Goal: Use online tool/utility: Utilize a website feature to perform a specific function

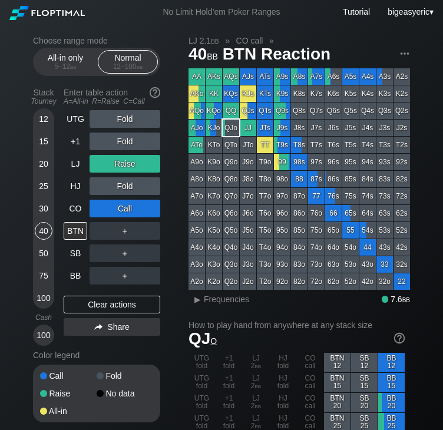
click at [47, 252] on div "50" at bounding box center [44, 254] width 18 height 18
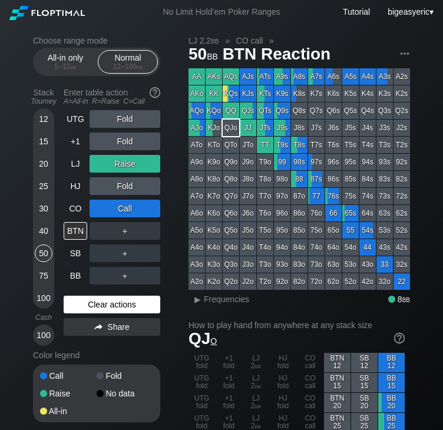
click at [124, 304] on div "Clear actions" at bounding box center [112, 305] width 97 height 18
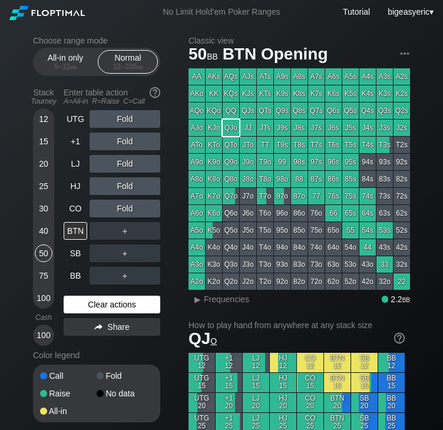
click at [89, 312] on div "Clear actions" at bounding box center [112, 305] width 97 height 18
click at [407, 57] on img at bounding box center [404, 53] width 13 height 13
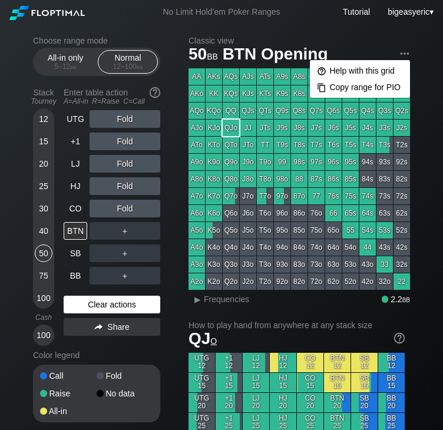
click at [84, 306] on div "Clear actions" at bounding box center [112, 305] width 97 height 18
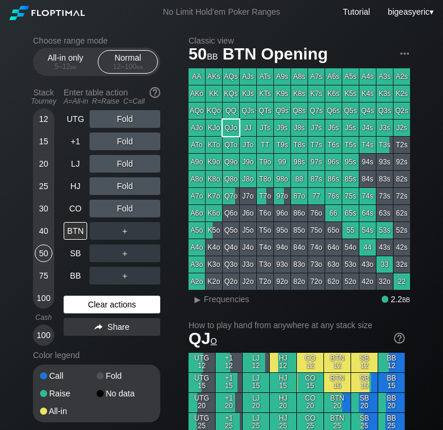
click at [84, 306] on div "Clear actions" at bounding box center [112, 305] width 97 height 18
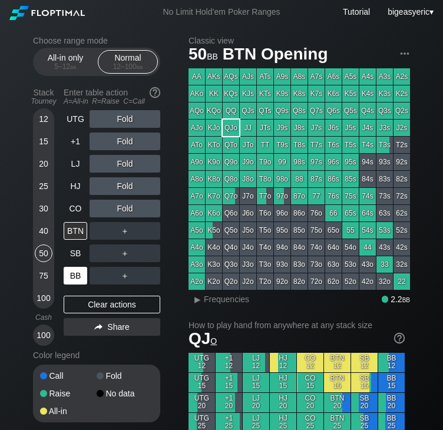
click at [67, 279] on div "BB" at bounding box center [76, 276] width 24 height 18
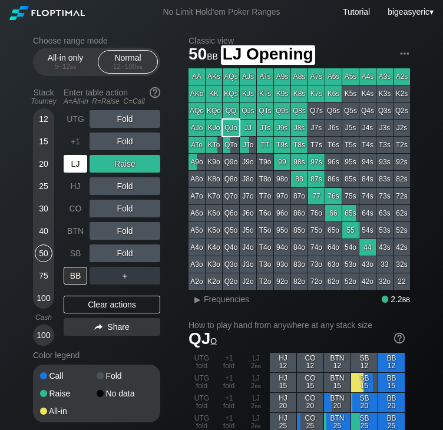
drag, startPoint x: 130, startPoint y: 168, endPoint x: 87, endPoint y: 170, distance: 43.1
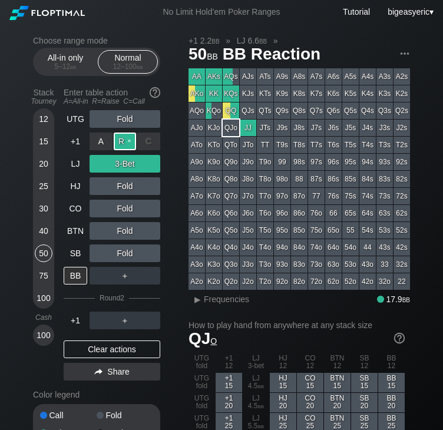
click at [123, 140] on div "R ✕" at bounding box center [125, 142] width 23 height 18
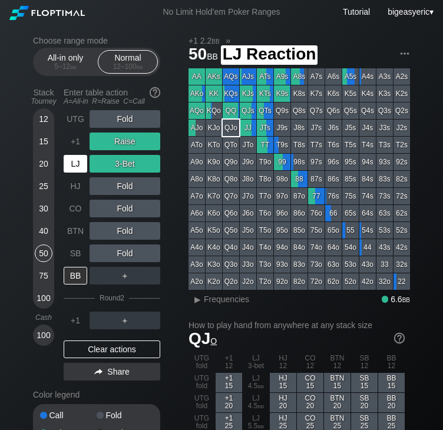
click at [74, 163] on div "LJ" at bounding box center [76, 164] width 24 height 18
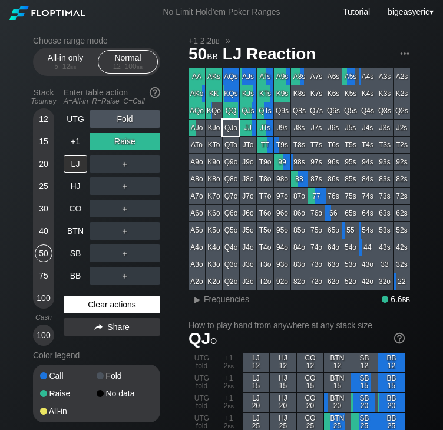
click at [87, 302] on div "Clear actions" at bounding box center [112, 305] width 97 height 18
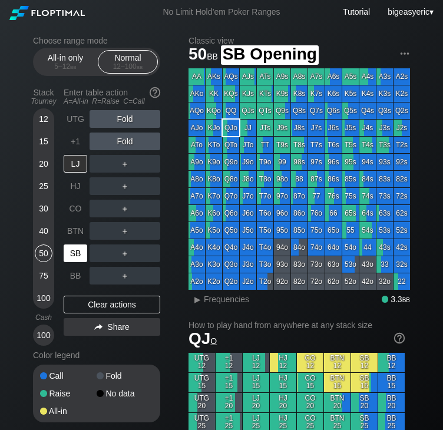
click at [74, 255] on div "SB" at bounding box center [76, 254] width 24 height 18
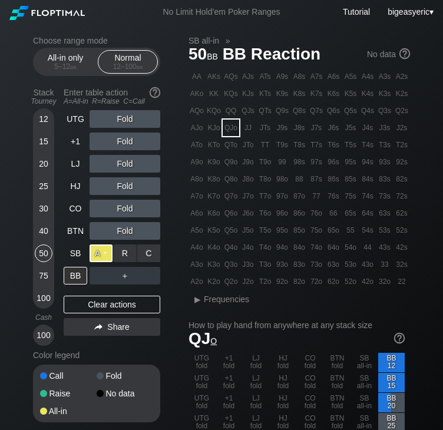
click at [104, 254] on div "A ✕" at bounding box center [101, 254] width 23 height 18
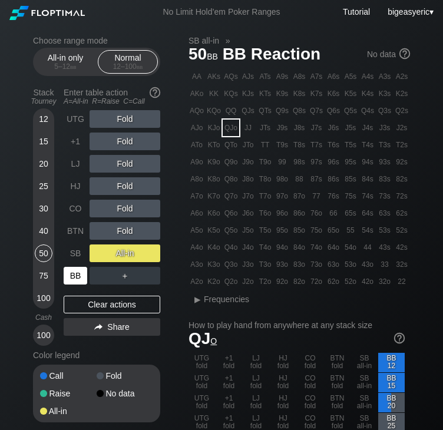
click at [68, 279] on div "BB" at bounding box center [76, 276] width 24 height 18
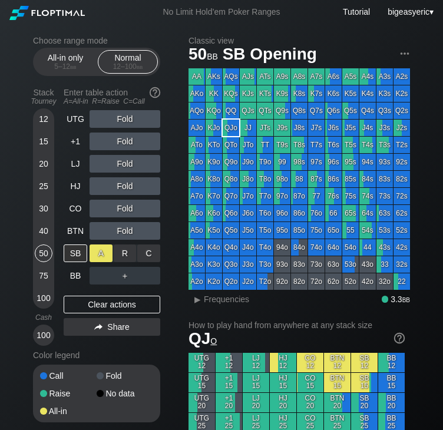
click at [94, 255] on div "A ✕" at bounding box center [101, 254] width 23 height 18
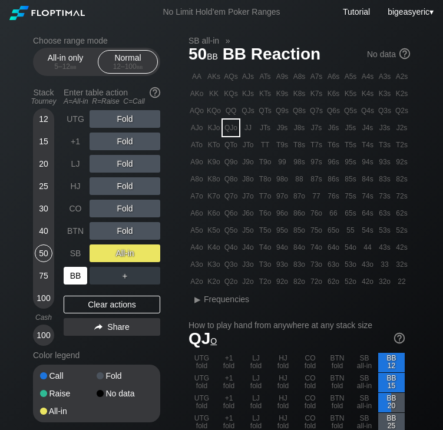
click at [82, 278] on div "BB" at bounding box center [76, 276] width 24 height 18
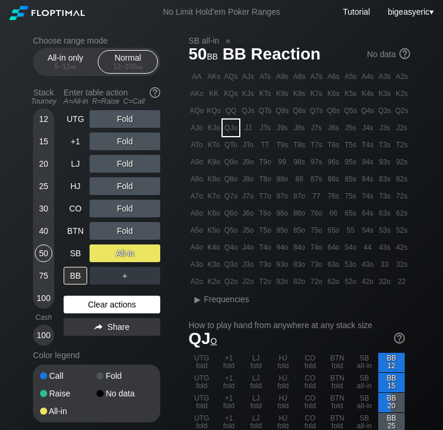
click at [115, 302] on div "Clear actions" at bounding box center [112, 305] width 97 height 18
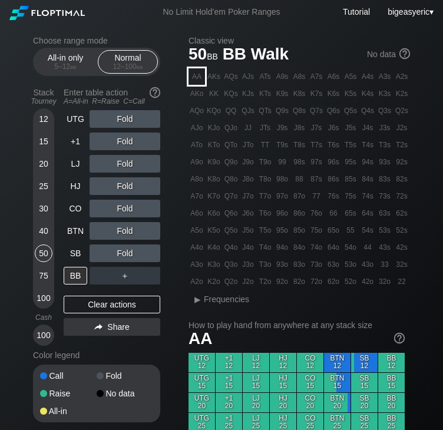
click at [196, 70] on div "AA" at bounding box center [197, 76] width 17 height 17
click at [100, 235] on div "A ✕" at bounding box center [101, 231] width 23 height 18
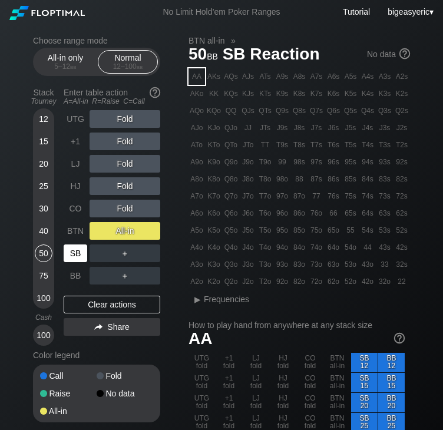
click at [82, 251] on div "SB" at bounding box center [76, 254] width 24 height 18
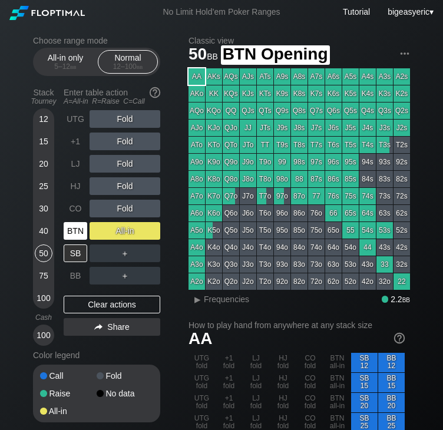
click at [82, 227] on div "BTN" at bounding box center [76, 231] width 24 height 18
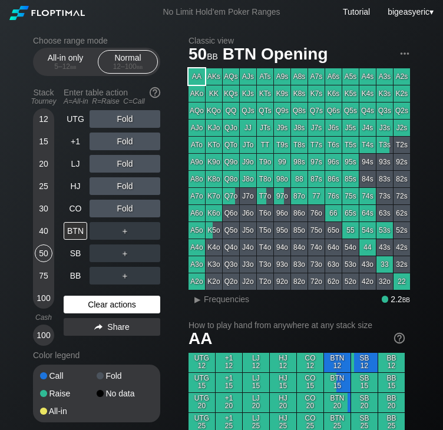
click at [94, 305] on div "Clear actions" at bounding box center [112, 305] width 97 height 18
click at [116, 206] on div "Fold" at bounding box center [125, 209] width 71 height 18
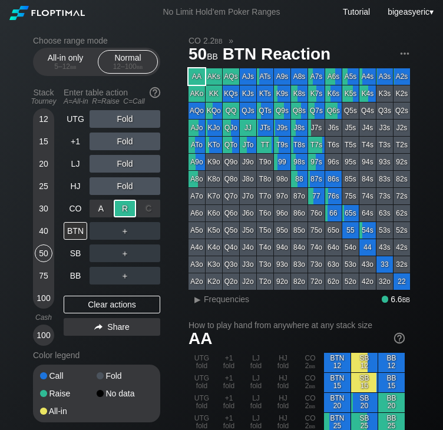
click at [120, 208] on div "R ✕" at bounding box center [125, 209] width 23 height 18
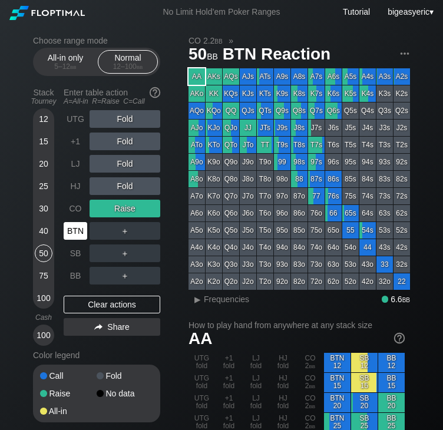
click at [84, 229] on div "BTN" at bounding box center [76, 231] width 24 height 18
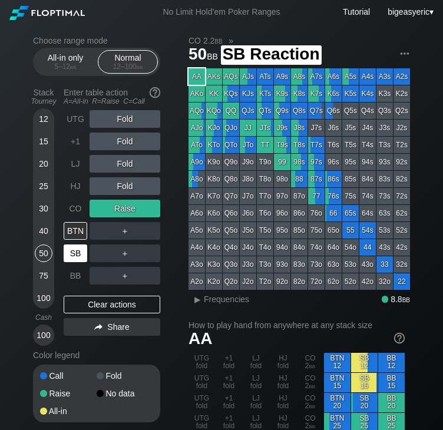
click at [80, 255] on div "SB" at bounding box center [76, 254] width 24 height 18
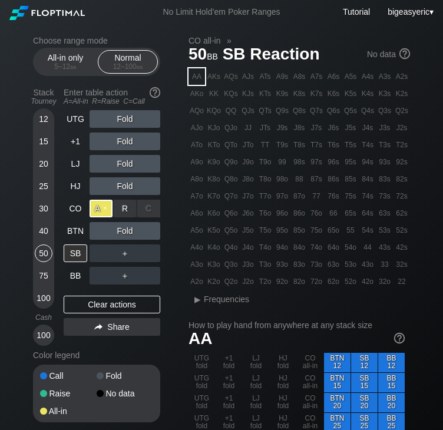
click at [108, 213] on div "A ✕" at bounding box center [101, 209] width 23 height 18
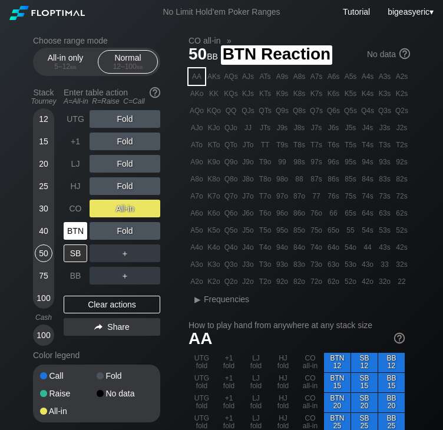
click at [83, 230] on div "BTN" at bounding box center [76, 231] width 24 height 18
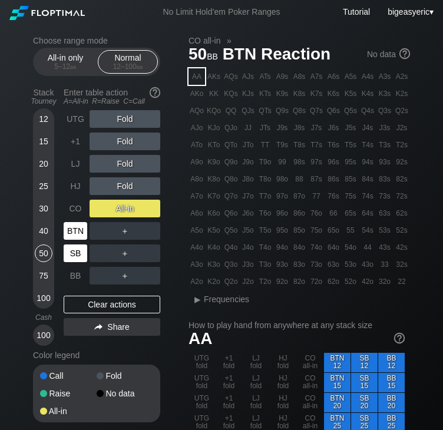
drag, startPoint x: 81, startPoint y: 239, endPoint x: 81, endPoint y: 251, distance: 11.8
click at [81, 251] on div "SB" at bounding box center [76, 254] width 24 height 18
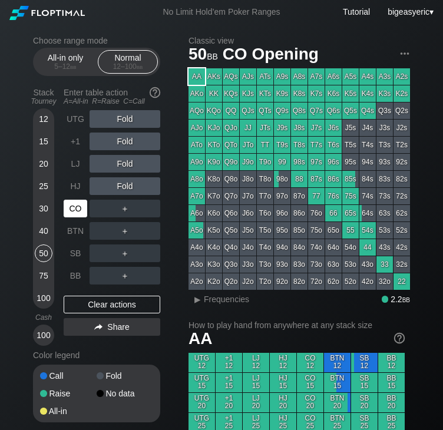
click at [80, 207] on div "CO" at bounding box center [76, 209] width 24 height 18
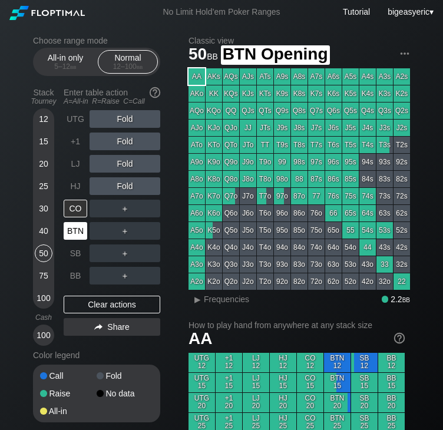
click at [77, 230] on div "BTN" at bounding box center [76, 231] width 24 height 18
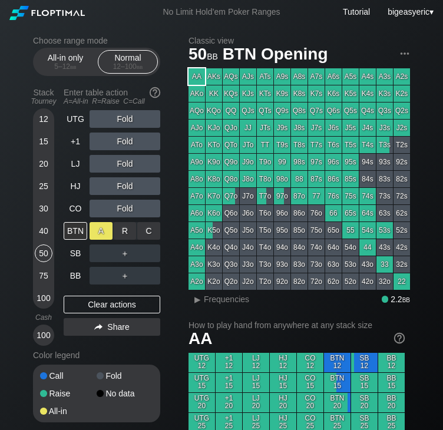
click at [101, 230] on div "A ✕" at bounding box center [101, 231] width 23 height 18
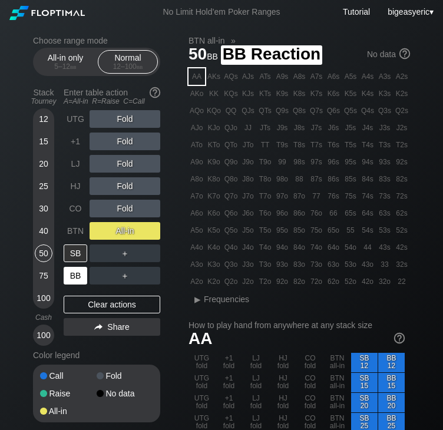
click at [75, 281] on div "BB" at bounding box center [76, 276] width 24 height 18
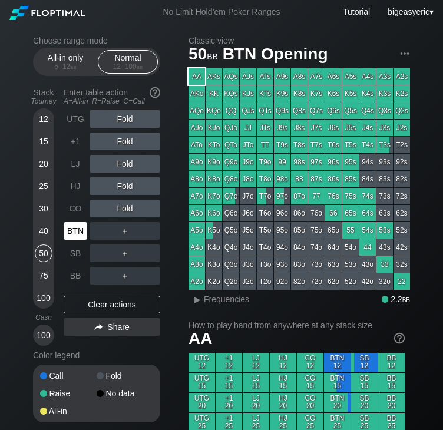
click at [73, 227] on div "BTN" at bounding box center [76, 231] width 24 height 18
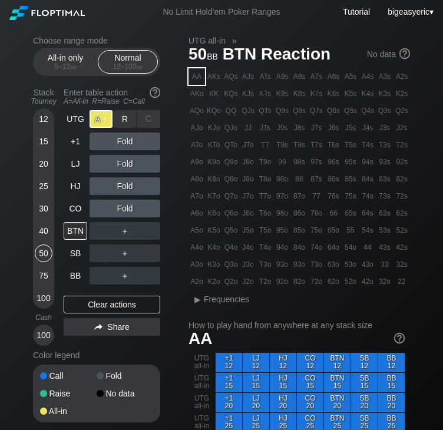
click at [108, 116] on div "A ✕" at bounding box center [101, 119] width 23 height 18
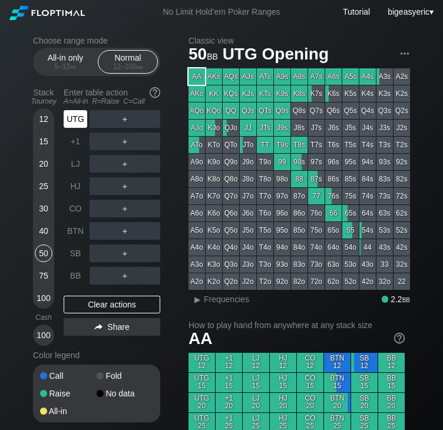
click at [71, 120] on div "UTG" at bounding box center [76, 119] width 24 height 18
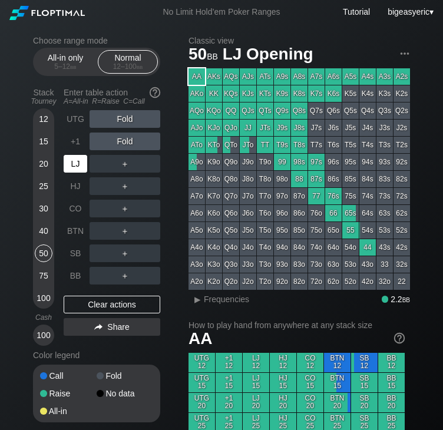
click at [73, 170] on div "LJ" at bounding box center [76, 164] width 24 height 18
click at [100, 166] on div "A ✕" at bounding box center [101, 164] width 23 height 18
click at [80, 166] on div "LJ" at bounding box center [76, 164] width 24 height 18
click at [83, 128] on div "UTG" at bounding box center [77, 119] width 26 height 22
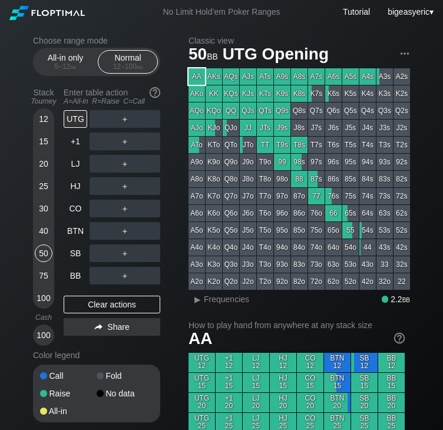
click at [131, 118] on div "＋" at bounding box center [125, 119] width 71 height 18
click at [127, 118] on div "R ✕" at bounding box center [125, 119] width 23 height 18
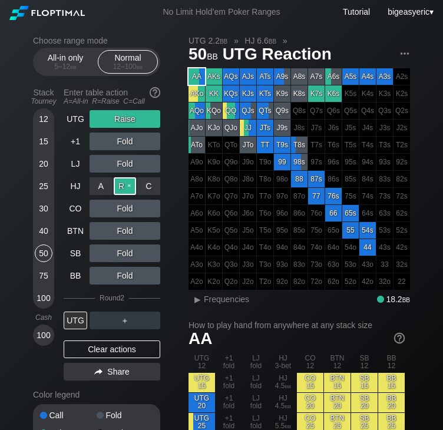
click at [123, 192] on div "R ✕" at bounding box center [125, 186] width 23 height 18
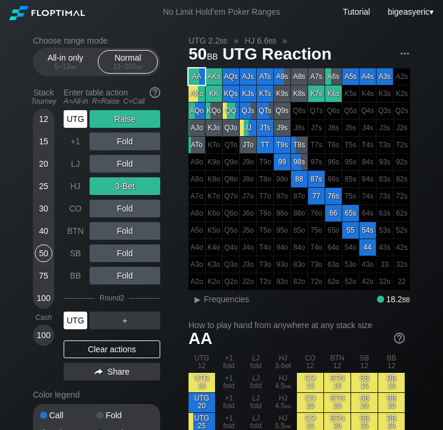
click at [80, 326] on div "UTG" at bounding box center [76, 321] width 24 height 18
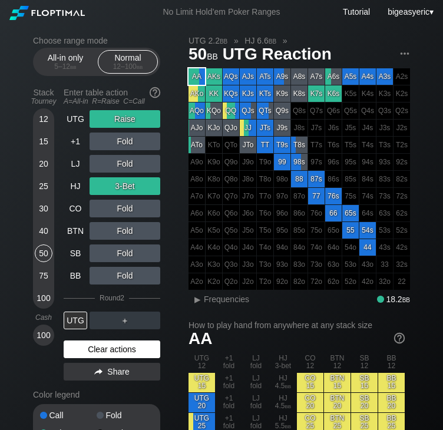
click at [102, 350] on div "Clear actions" at bounding box center [112, 350] width 97 height 18
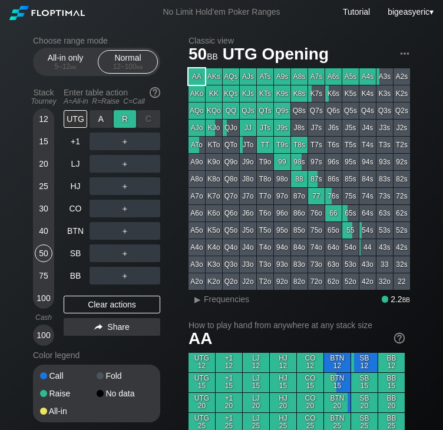
click at [129, 126] on div "R ✕" at bounding box center [125, 119] width 23 height 18
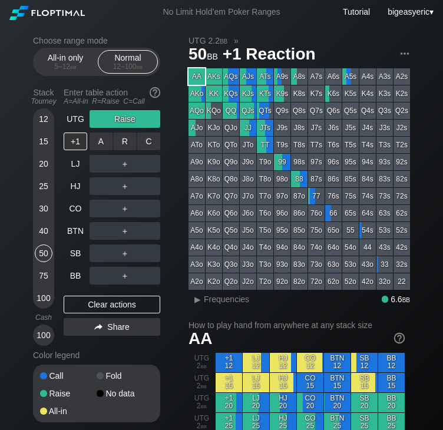
click at [153, 138] on div "C ✕" at bounding box center [148, 142] width 23 height 18
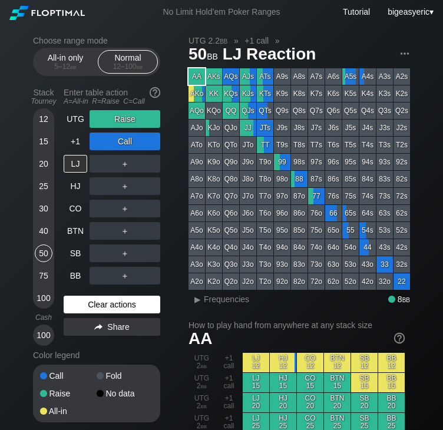
click at [88, 305] on div "Clear actions" at bounding box center [112, 305] width 97 height 18
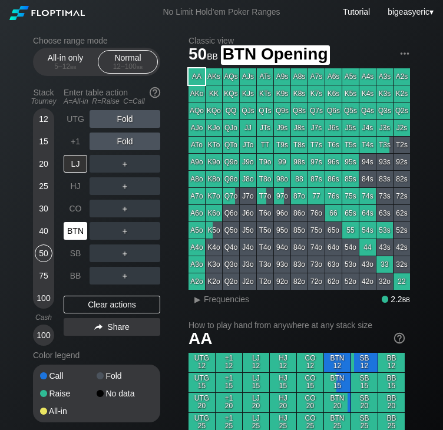
click at [77, 231] on div "BTN" at bounding box center [76, 231] width 24 height 18
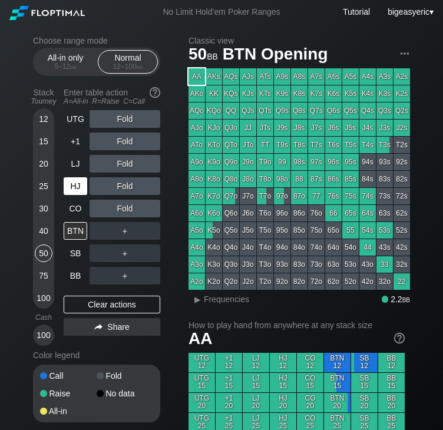
click at [78, 192] on div "HJ" at bounding box center [76, 186] width 24 height 18
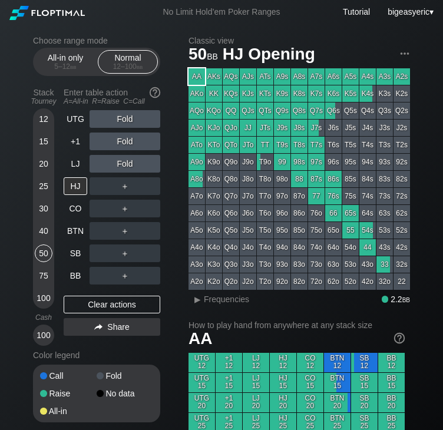
click at [119, 185] on div "＋" at bounding box center [125, 186] width 71 height 18
click at [119, 185] on div "R ✕" at bounding box center [125, 186] width 23 height 18
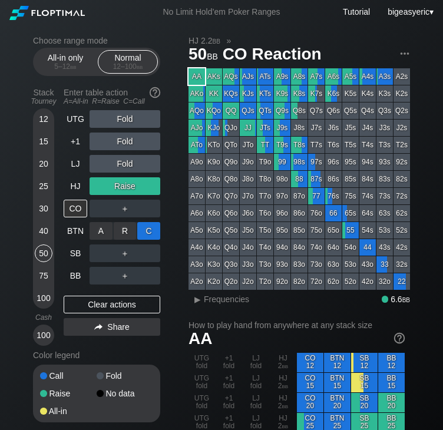
click at [150, 232] on div "C ✕" at bounding box center [148, 231] width 23 height 18
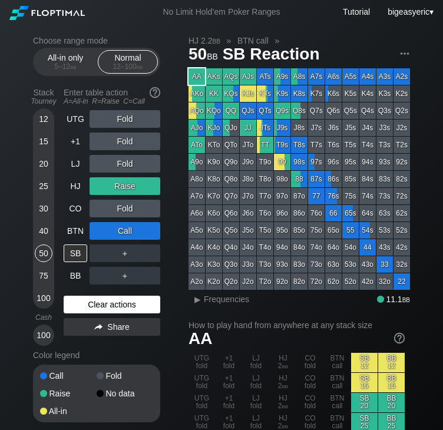
click at [123, 301] on div "Clear actions" at bounding box center [112, 305] width 97 height 18
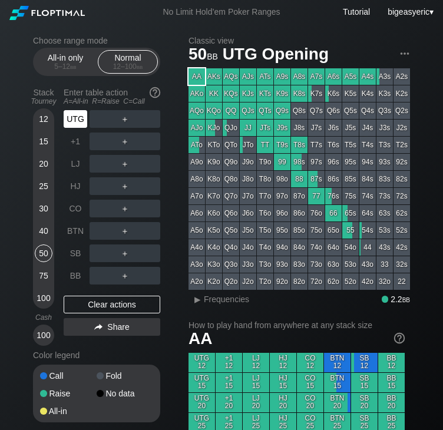
click at [88, 124] on div "UTG" at bounding box center [77, 119] width 26 height 22
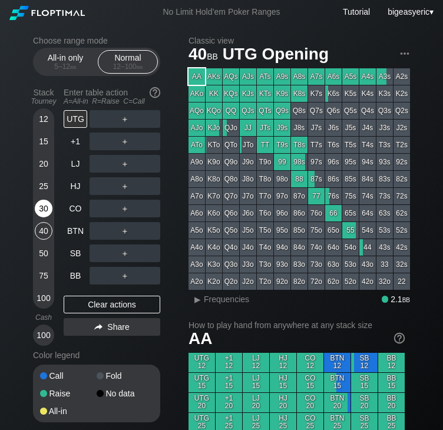
drag, startPoint x: 47, startPoint y: 229, endPoint x: 42, endPoint y: 222, distance: 8.5
click at [42, 222] on div "30" at bounding box center [44, 211] width 18 height 22
click at [45, 234] on div "40" at bounding box center [44, 231] width 18 height 18
click at [43, 235] on div "40" at bounding box center [44, 231] width 18 height 18
click at [50, 274] on div "75" at bounding box center [44, 276] width 18 height 18
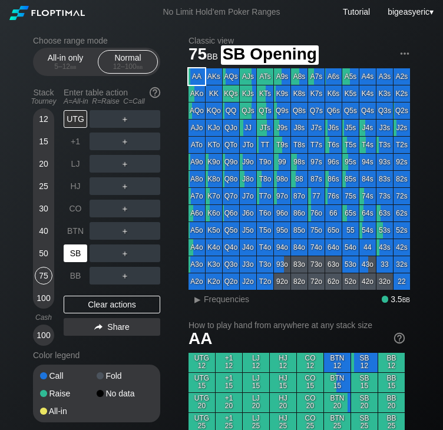
click at [76, 252] on div "SB" at bounding box center [76, 254] width 24 height 18
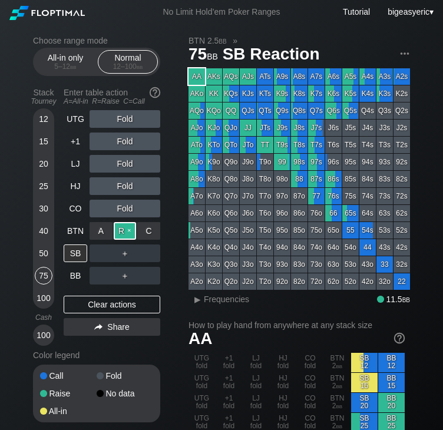
click at [127, 230] on div "R ✕" at bounding box center [125, 231] width 23 height 18
click at [74, 276] on div "BB" at bounding box center [76, 276] width 24 height 18
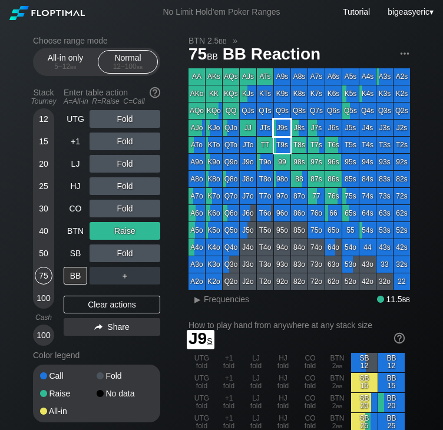
drag, startPoint x: 285, startPoint y: 150, endPoint x: 279, endPoint y: 130, distance: 21.3
click at [279, 130] on div "AA AKs AQs AJs ATs A9s A8s A7s A6s A5s A4s A3s A2s AKo KK KQs KJs KTs K9s K8s K…" at bounding box center [300, 179] width 222 height 222
click at [289, 125] on div "J9s" at bounding box center [282, 128] width 17 height 17
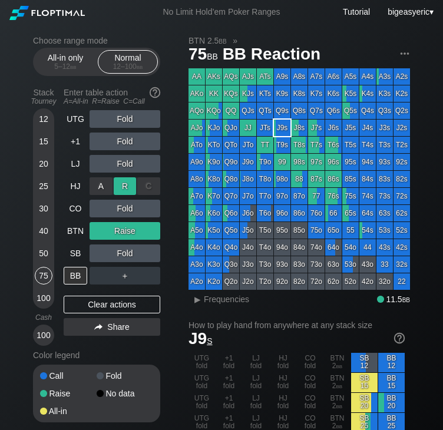
click at [124, 188] on div "R ✕" at bounding box center [125, 186] width 23 height 18
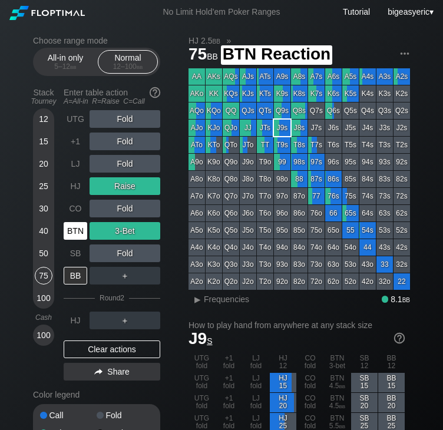
click at [67, 233] on div "BTN" at bounding box center [76, 231] width 24 height 18
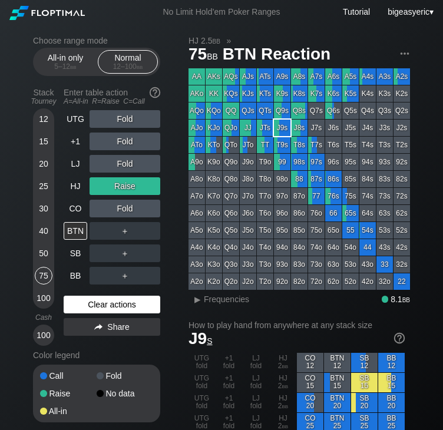
click at [95, 305] on div "Clear actions" at bounding box center [112, 305] width 97 height 18
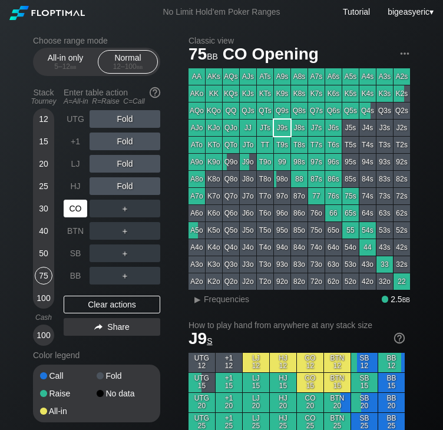
click at [75, 209] on div "CO" at bounding box center [76, 209] width 24 height 18
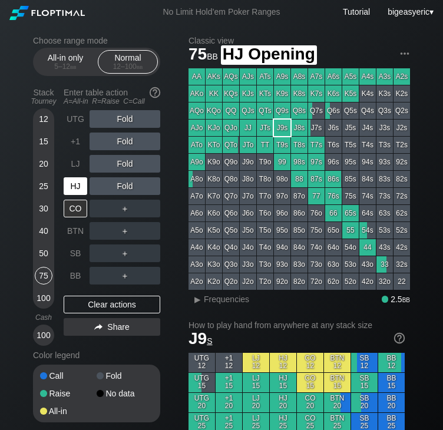
click at [79, 182] on div "HJ" at bounding box center [76, 186] width 24 height 18
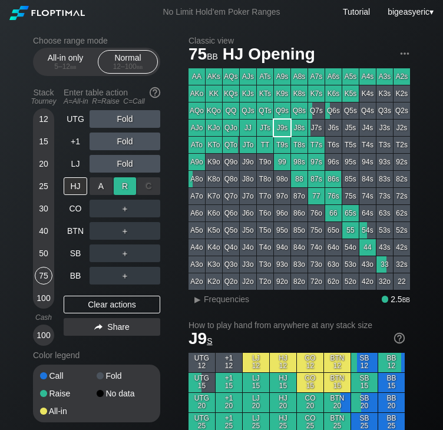
click at [120, 187] on div "R ✕" at bounding box center [125, 186] width 23 height 18
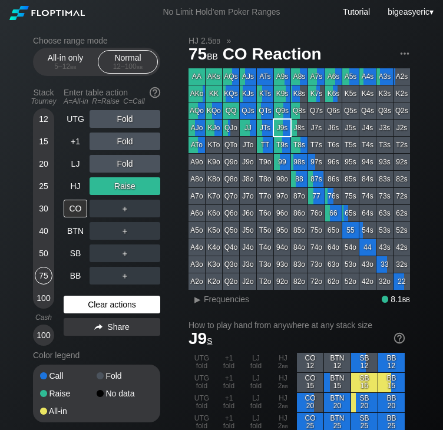
click at [99, 298] on div "Clear actions" at bounding box center [112, 305] width 97 height 18
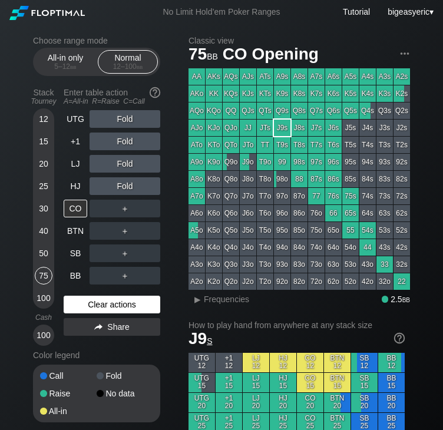
click at [77, 307] on div "Clear actions" at bounding box center [112, 305] width 97 height 18
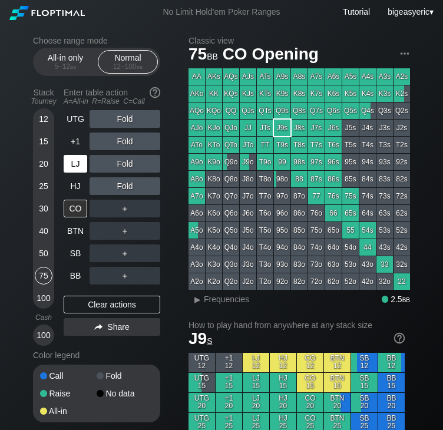
click at [81, 168] on div "LJ" at bounding box center [76, 164] width 24 height 18
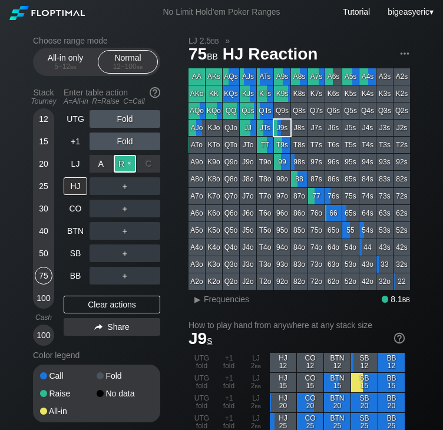
click at [126, 166] on div "R ✕" at bounding box center [125, 164] width 23 height 18
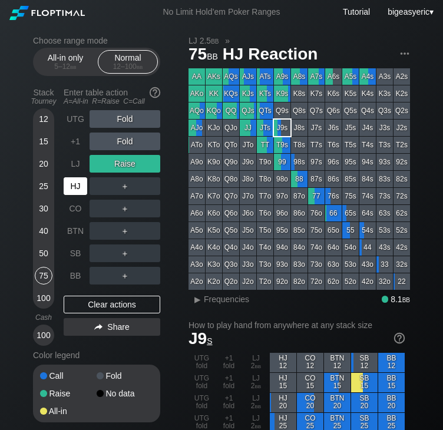
click at [75, 177] on div "HJ" at bounding box center [77, 186] width 26 height 22
click at [152, 183] on div "C ✕" at bounding box center [148, 186] width 23 height 18
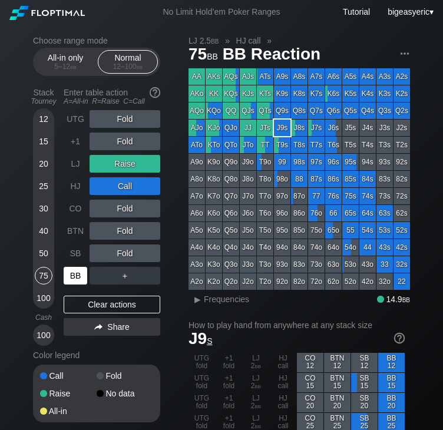
click at [80, 271] on div "BB" at bounding box center [76, 276] width 24 height 18
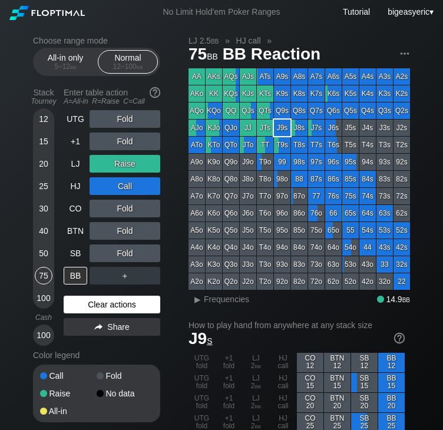
click at [97, 305] on div "Clear actions" at bounding box center [112, 305] width 97 height 18
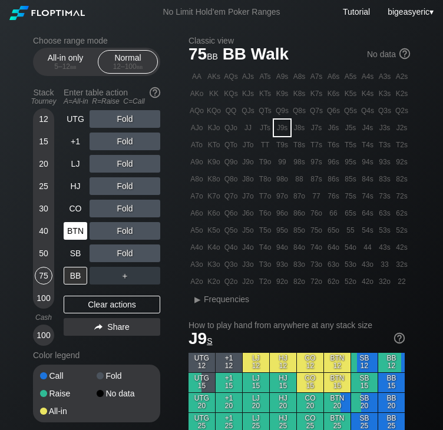
click at [77, 232] on div "BTN" at bounding box center [76, 231] width 24 height 18
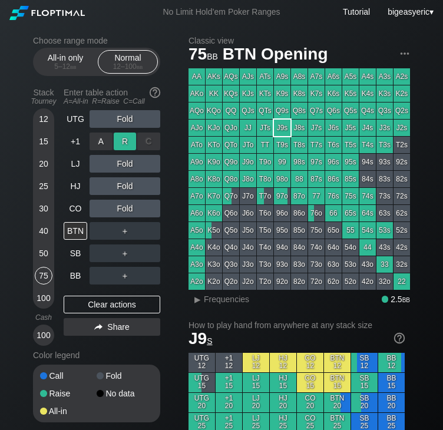
click at [130, 140] on div "R ✕" at bounding box center [125, 142] width 23 height 18
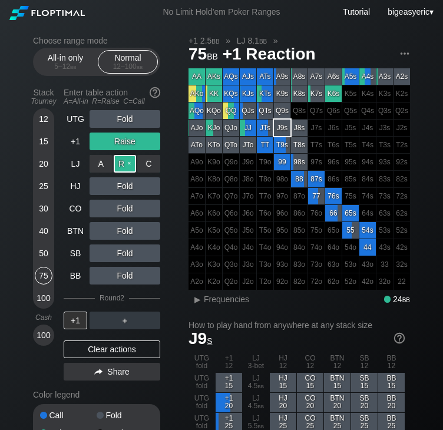
click at [120, 167] on div "R ✕" at bounding box center [125, 164] width 23 height 18
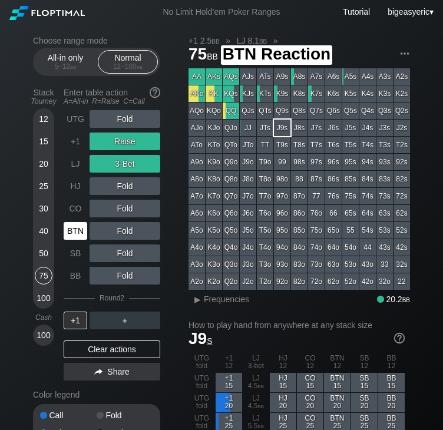
click at [78, 226] on div "BTN" at bounding box center [76, 231] width 24 height 18
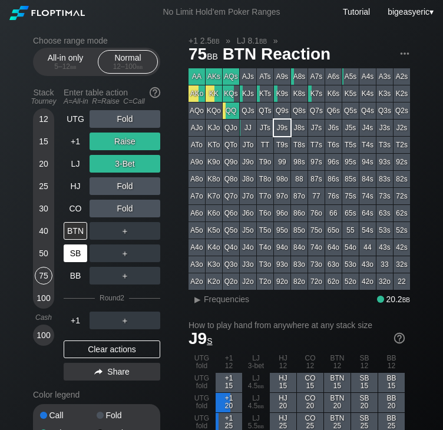
click at [77, 255] on div "SB" at bounding box center [76, 254] width 24 height 18
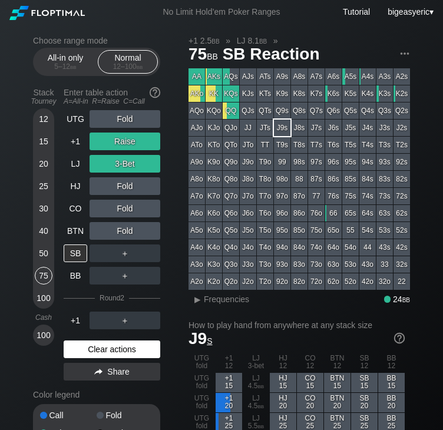
click at [83, 342] on div "Clear actions" at bounding box center [112, 350] width 97 height 18
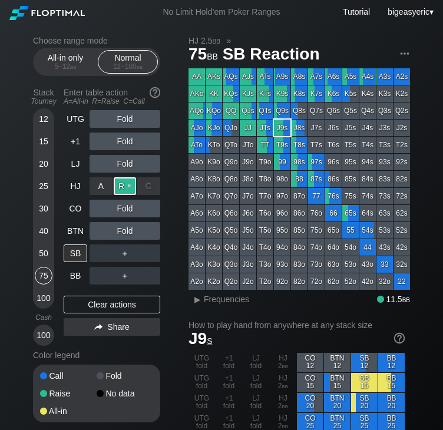
click at [128, 192] on div "R ✕" at bounding box center [125, 186] width 23 height 18
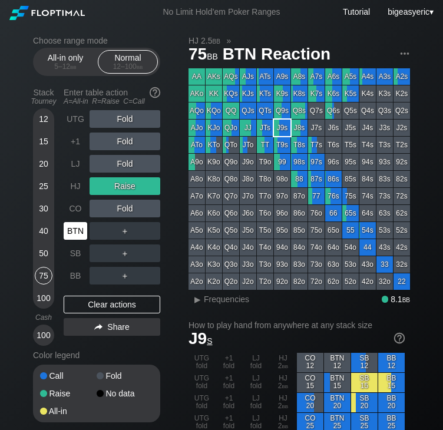
click at [83, 239] on div "BTN" at bounding box center [76, 231] width 24 height 18
click at [74, 226] on div "BTN" at bounding box center [76, 231] width 24 height 18
click at [149, 235] on div "C ✕" at bounding box center [148, 231] width 23 height 18
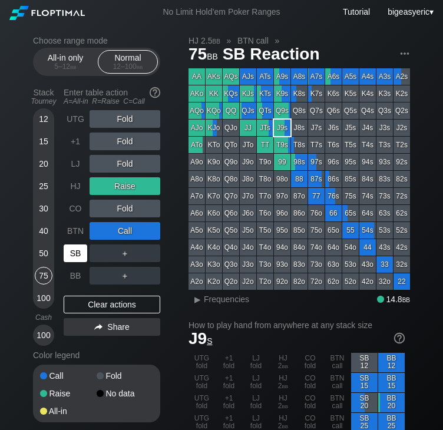
click at [78, 260] on div "SB" at bounding box center [76, 254] width 24 height 18
click at [97, 258] on div "A ✕" at bounding box center [101, 254] width 23 height 18
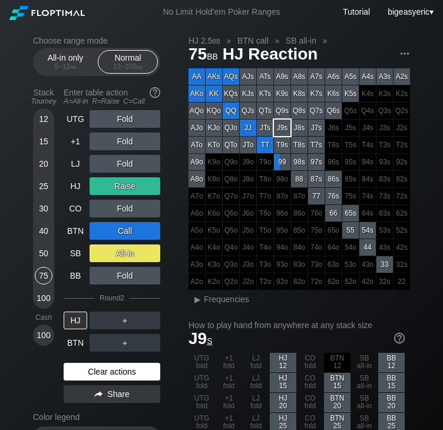
click at [117, 376] on div "Clear actions" at bounding box center [112, 372] width 97 height 18
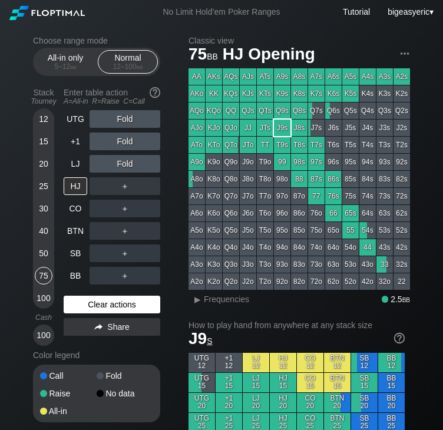
click at [115, 301] on div "Clear actions" at bounding box center [112, 305] width 97 height 18
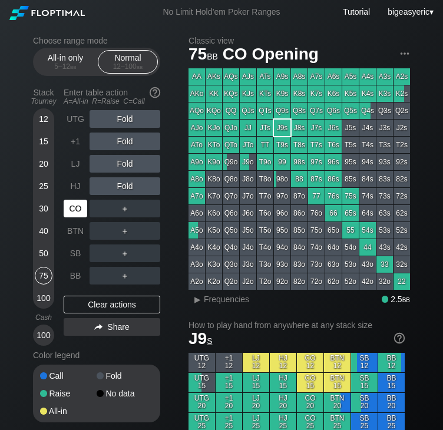
click at [78, 208] on div "CO" at bounding box center [76, 209] width 24 height 18
click at [80, 123] on div "UTG" at bounding box center [76, 119] width 24 height 18
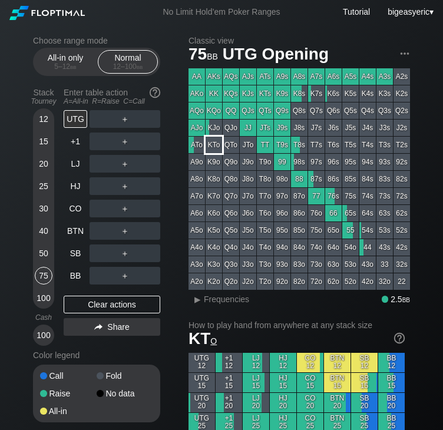
click at [220, 147] on div "KTo" at bounding box center [214, 145] width 17 height 17
click at [75, 278] on div "BB" at bounding box center [76, 276] width 24 height 18
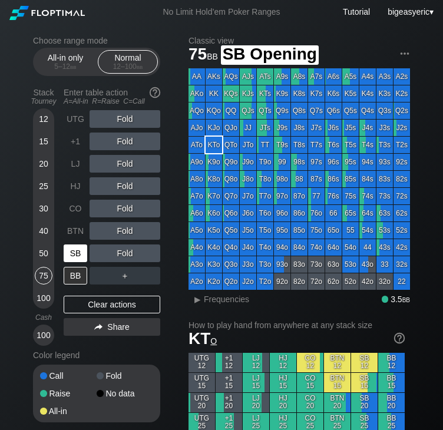
click at [75, 253] on div "SB" at bounding box center [76, 254] width 24 height 18
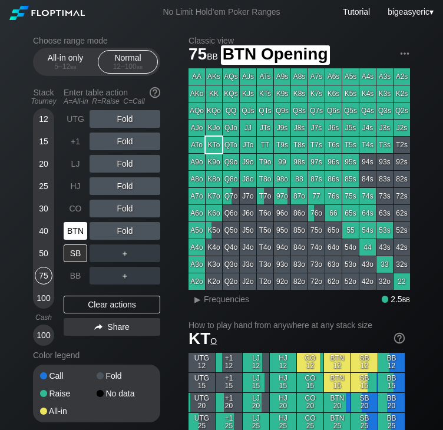
click at [77, 226] on div "BTN" at bounding box center [76, 231] width 24 height 18
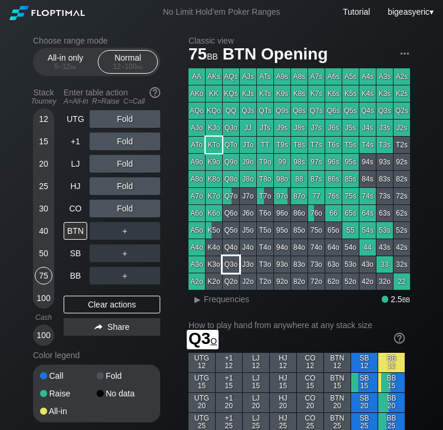
click at [236, 266] on div "Q3o" at bounding box center [231, 264] width 17 height 17
drag, startPoint x: 85, startPoint y: 114, endPoint x: 116, endPoint y: 118, distance: 30.4
click at [85, 114] on div "UTG" at bounding box center [76, 119] width 24 height 18
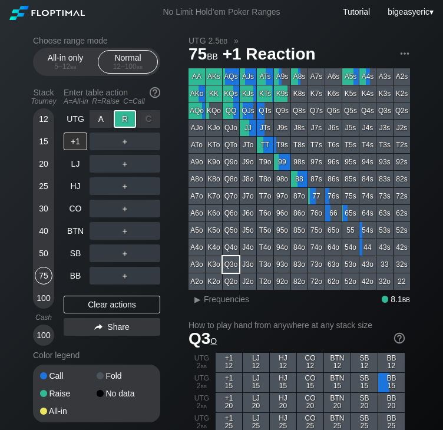
click at [116, 118] on div "R ✕" at bounding box center [125, 119] width 23 height 18
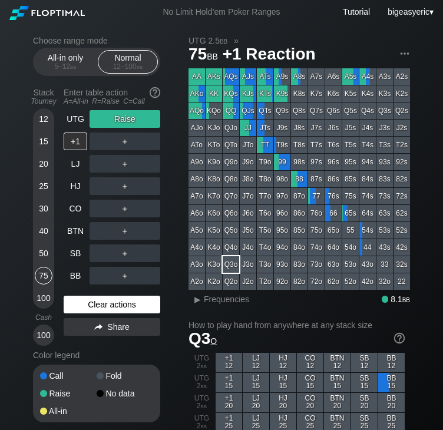
click at [112, 309] on div "Clear actions" at bounding box center [112, 305] width 97 height 18
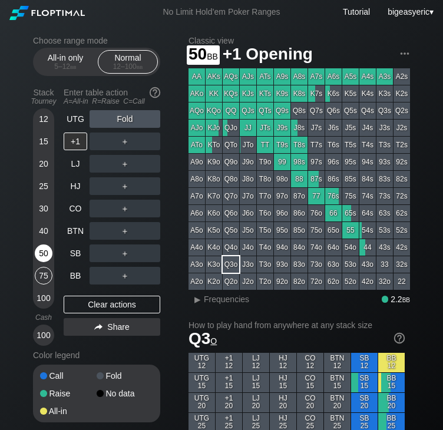
click at [41, 255] on div "50" at bounding box center [44, 254] width 18 height 18
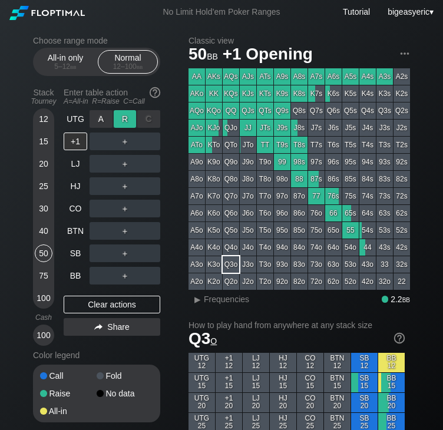
click at [121, 121] on div "R ✕" at bounding box center [125, 119] width 23 height 18
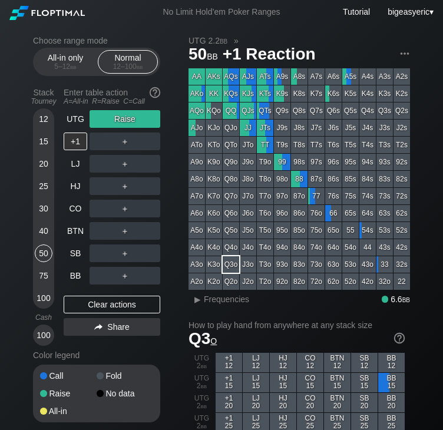
click at [47, 226] on div "40" at bounding box center [44, 231] width 18 height 18
click at [47, 231] on div "40" at bounding box center [44, 231] width 18 height 18
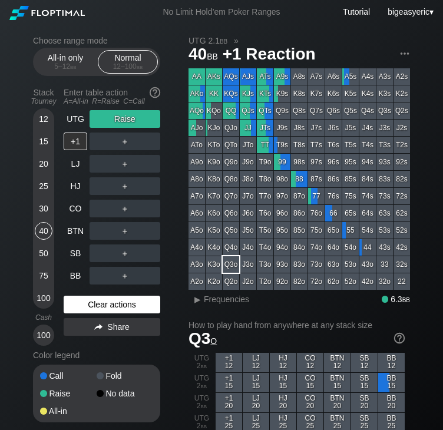
click at [87, 308] on div "Clear actions" at bounding box center [112, 305] width 97 height 18
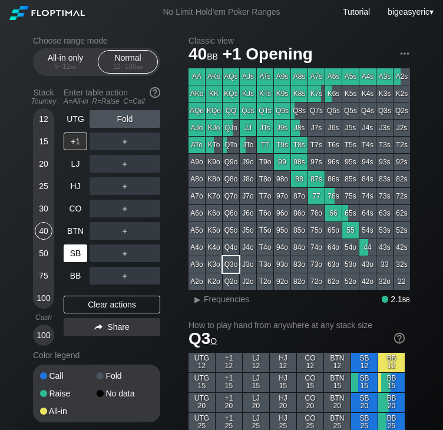
click at [74, 255] on div "SB" at bounding box center [76, 254] width 24 height 18
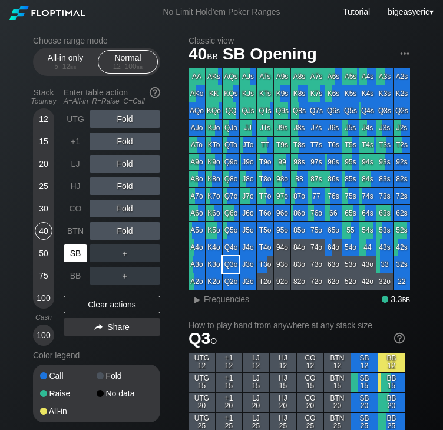
click at [75, 255] on div "SB" at bounding box center [76, 254] width 24 height 18
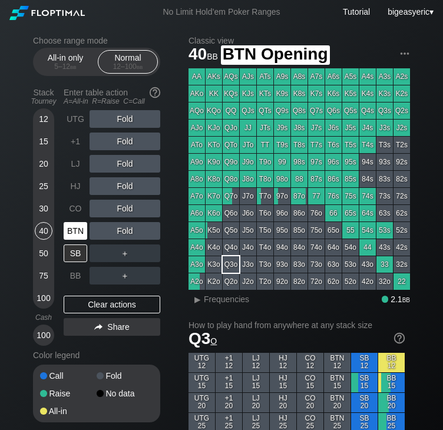
click at [75, 227] on div "BTN" at bounding box center [76, 231] width 24 height 18
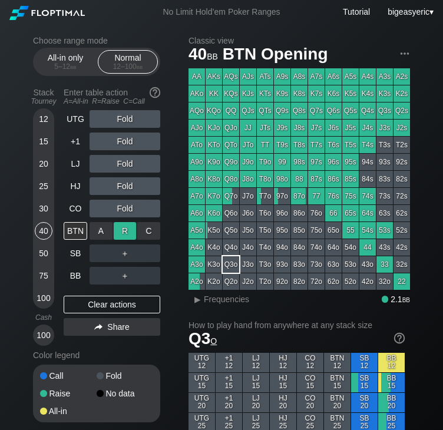
click at [131, 229] on div "R ✕" at bounding box center [125, 231] width 23 height 18
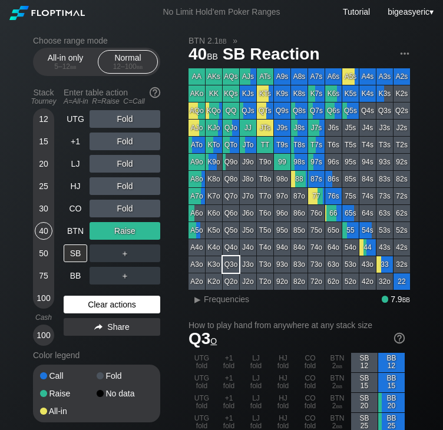
click at [91, 309] on div "Clear actions" at bounding box center [112, 305] width 97 height 18
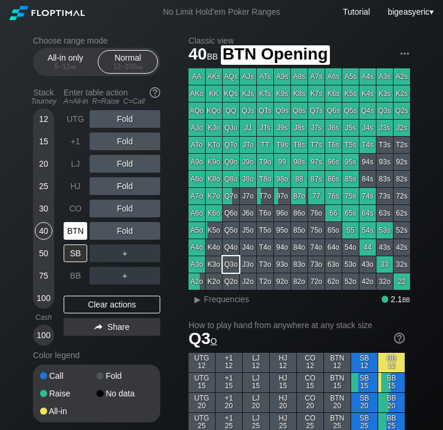
click at [70, 232] on div "BTN" at bounding box center [76, 231] width 24 height 18
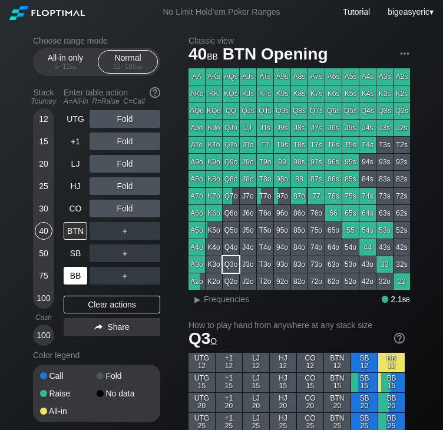
click at [73, 276] on div "BB" at bounding box center [76, 276] width 24 height 18
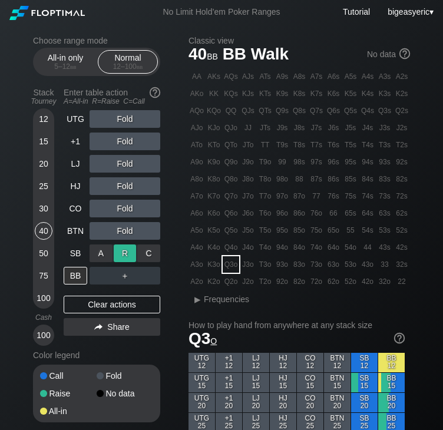
click at [119, 255] on div "R ✕" at bounding box center [125, 254] width 23 height 18
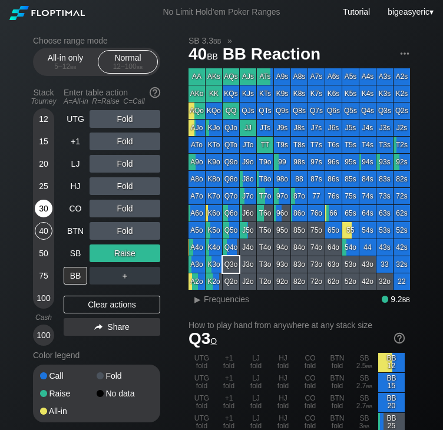
drag, startPoint x: 111, startPoint y: 314, endPoint x: 44, endPoint y: 210, distance: 123.1
click at [111, 314] on div "Clear actions" at bounding box center [112, 305] width 97 height 18
click at [44, 210] on div "30" at bounding box center [44, 209] width 18 height 18
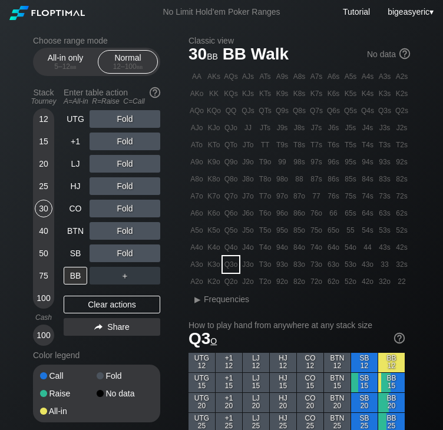
drag, startPoint x: 78, startPoint y: 235, endPoint x: 230, endPoint y: 164, distance: 167.5
click at [78, 235] on div "BTN" at bounding box center [76, 231] width 24 height 18
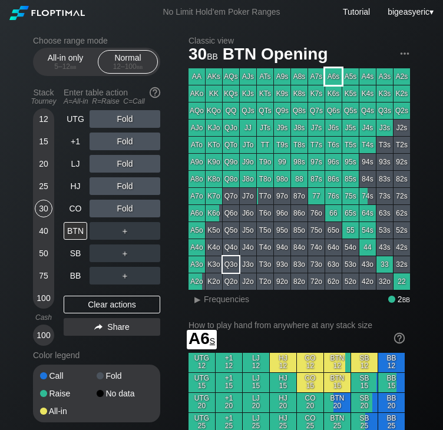
click at [337, 71] on div "A6s" at bounding box center [333, 76] width 17 height 17
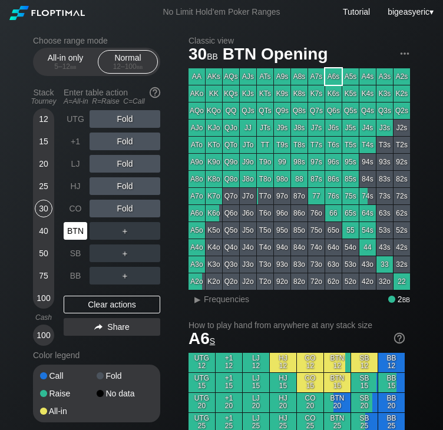
click at [80, 232] on div "BTN" at bounding box center [76, 231] width 24 height 18
click at [80, 157] on div "LJ" at bounding box center [76, 164] width 24 height 18
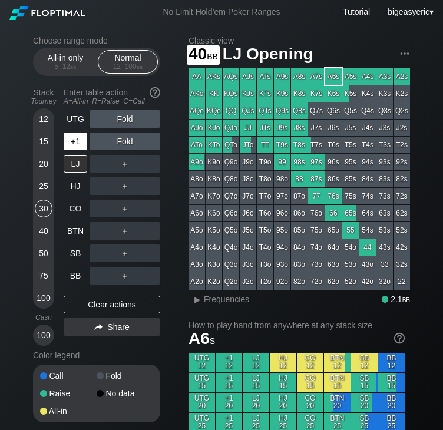
drag, startPoint x: 45, startPoint y: 239, endPoint x: 80, endPoint y: 151, distance: 94.1
click at [45, 239] on div "40" at bounding box center [44, 231] width 18 height 18
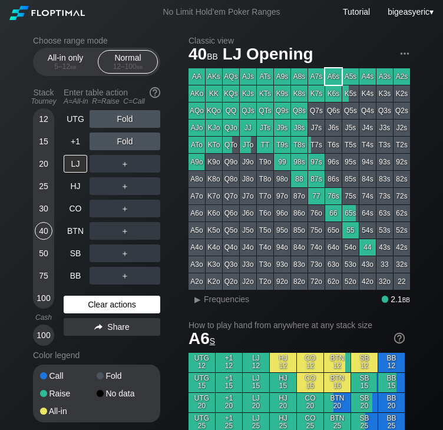
click at [83, 302] on div "Clear actions" at bounding box center [112, 305] width 97 height 18
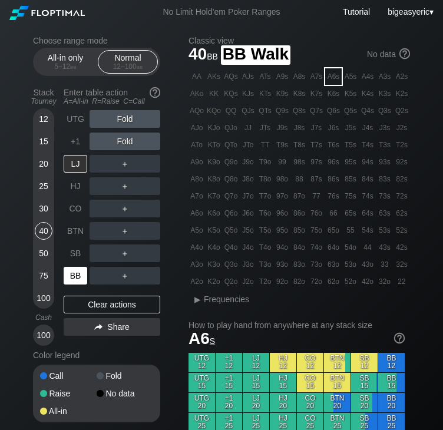
click at [75, 276] on div "BB" at bounding box center [76, 276] width 24 height 18
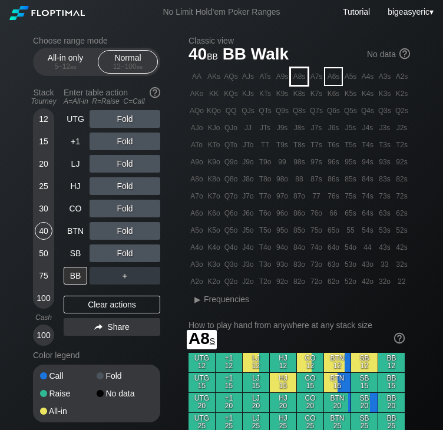
click at [297, 81] on div "A8s" at bounding box center [299, 76] width 17 height 17
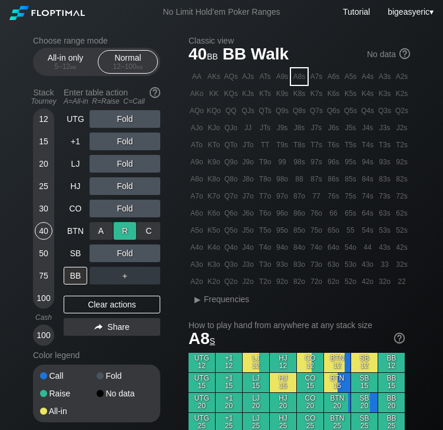
drag, startPoint x: 127, startPoint y: 232, endPoint x: 116, endPoint y: 232, distance: 10.6
click at [127, 232] on div "R ✕" at bounding box center [125, 231] width 23 height 18
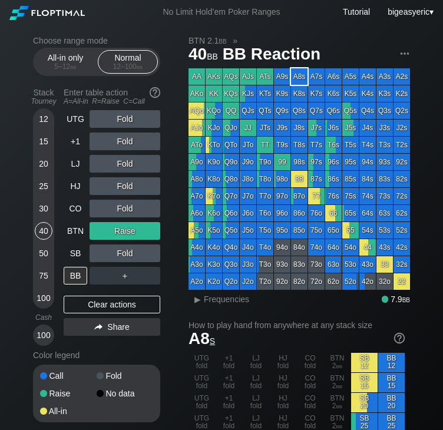
click at [42, 183] on div "25" at bounding box center [44, 186] width 18 height 18
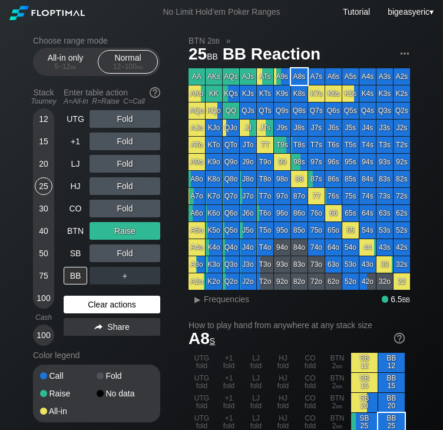
click at [103, 305] on div "Clear actions" at bounding box center [112, 305] width 97 height 18
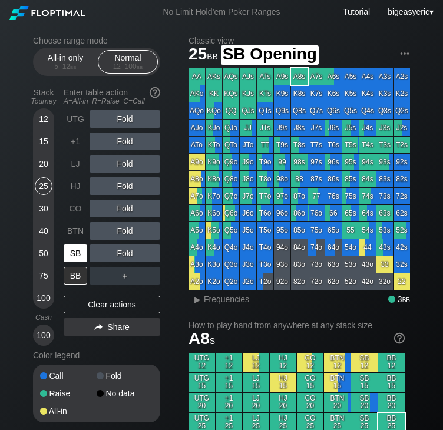
click at [76, 252] on div "SB" at bounding box center [76, 254] width 24 height 18
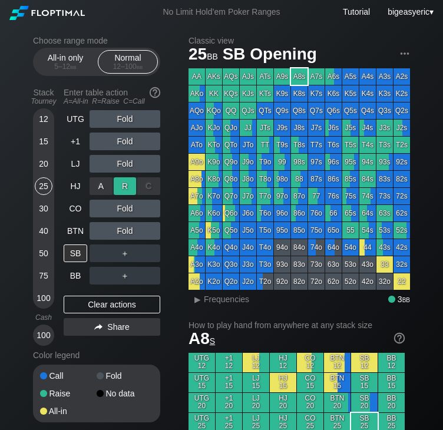
click at [123, 190] on div "R ✕" at bounding box center [125, 186] width 23 height 18
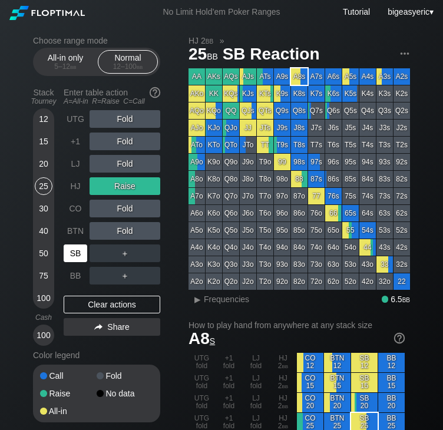
click at [80, 248] on div "SB" at bounding box center [76, 254] width 24 height 18
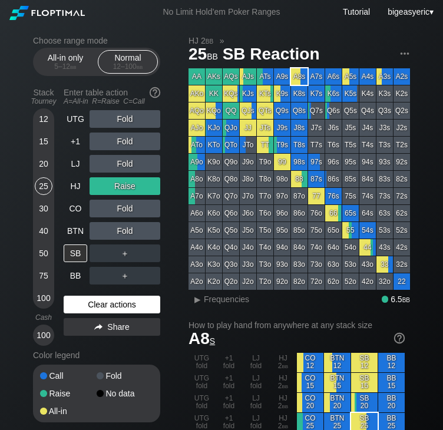
click at [91, 305] on div "Clear actions" at bounding box center [112, 305] width 97 height 18
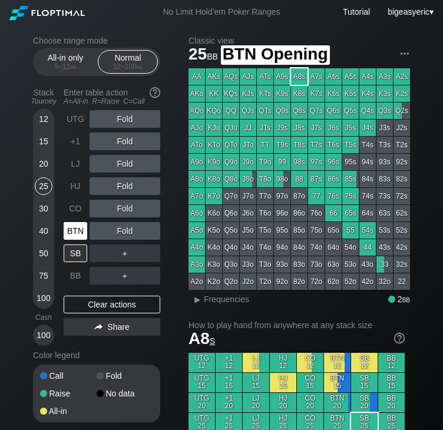
click at [77, 233] on div "BTN" at bounding box center [76, 231] width 24 height 18
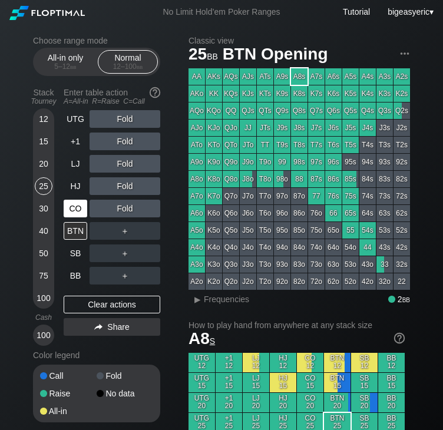
click at [77, 199] on div "CO" at bounding box center [77, 208] width 26 height 22
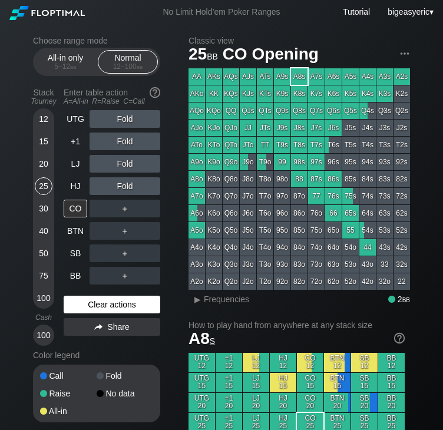
click at [108, 308] on div "Clear actions" at bounding box center [112, 305] width 97 height 18
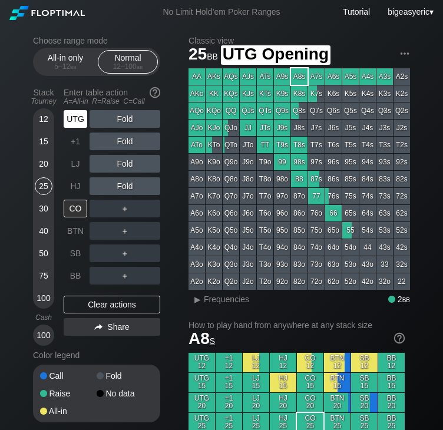
click at [77, 118] on div "UTG" at bounding box center [76, 119] width 24 height 18
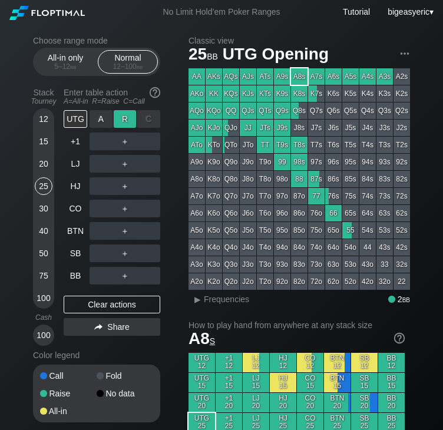
click at [117, 124] on div "R ✕" at bounding box center [125, 119] width 23 height 18
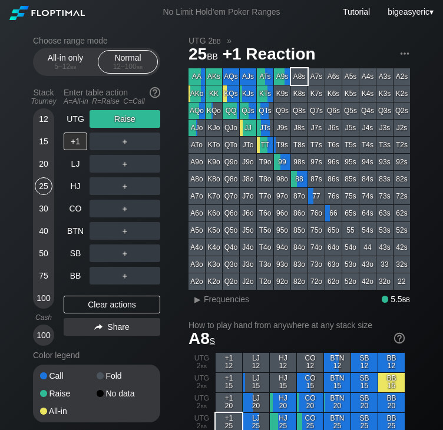
click at [44, 272] on div "75" at bounding box center [44, 276] width 18 height 18
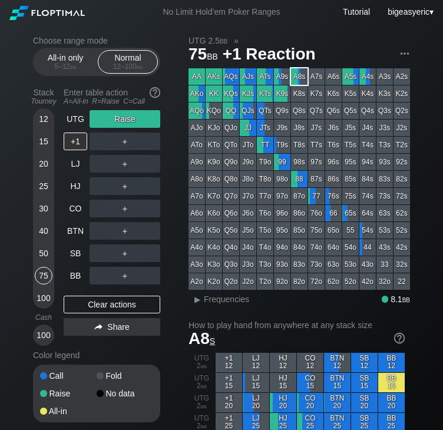
drag, startPoint x: 44, startPoint y: 272, endPoint x: 4, endPoint y: 282, distance: 40.6
click at [52, 311] on div "12 15 20 25 30 40 50 75 100 Cash 100" at bounding box center [43, 228] width 21 height 236
click at [41, 276] on div "75" at bounding box center [44, 276] width 18 height 18
drag, startPoint x: 79, startPoint y: 304, endPoint x: 78, endPoint y: 238, distance: 65.4
click at [79, 304] on div "Clear actions" at bounding box center [112, 305] width 97 height 18
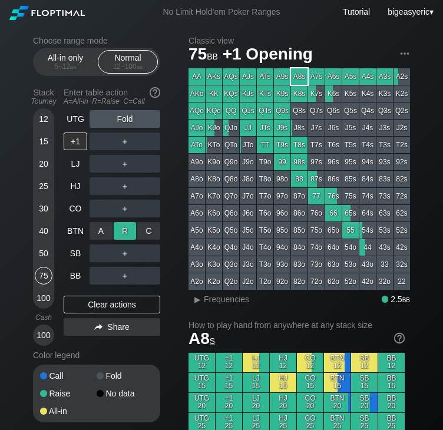
click at [123, 231] on div "R ✕" at bounding box center [125, 231] width 23 height 18
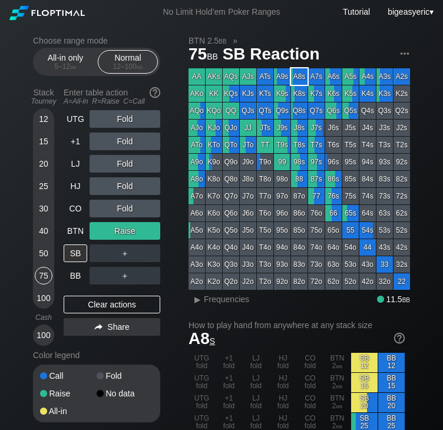
click at [116, 141] on div "Fold" at bounding box center [125, 142] width 71 height 18
click at [121, 137] on div "R ✕" at bounding box center [125, 142] width 23 height 18
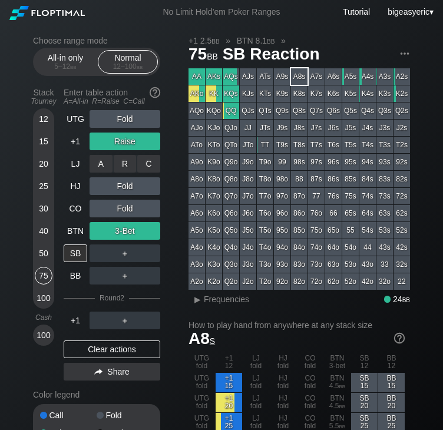
click at [143, 166] on div "C ✕" at bounding box center [148, 164] width 23 height 18
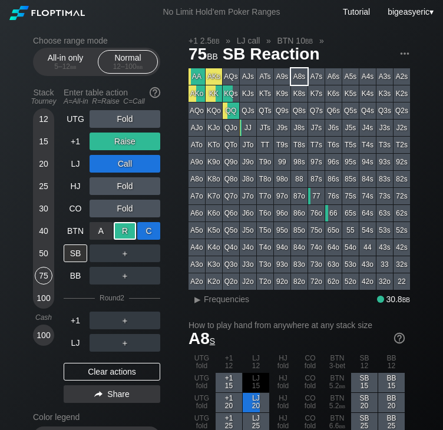
click at [153, 233] on div "C ✕" at bounding box center [148, 231] width 23 height 18
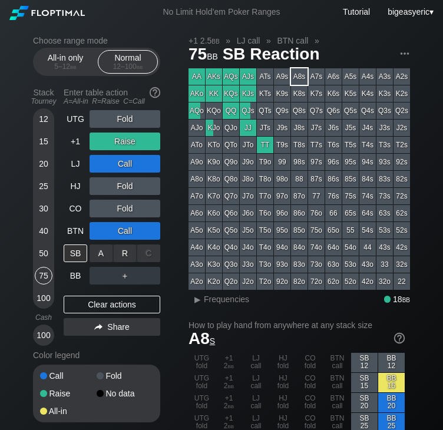
click at [150, 258] on div "C ✕" at bounding box center [148, 254] width 23 height 18
drag, startPoint x: 43, startPoint y: 253, endPoint x: 17, endPoint y: 259, distance: 27.2
click at [43, 253] on div "50" at bounding box center [44, 254] width 18 height 18
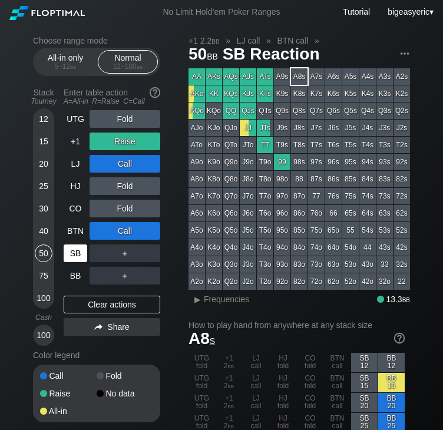
drag, startPoint x: 100, startPoint y: 309, endPoint x: 84, endPoint y: 255, distance: 56.7
click at [100, 309] on div "Clear actions" at bounding box center [112, 305] width 97 height 18
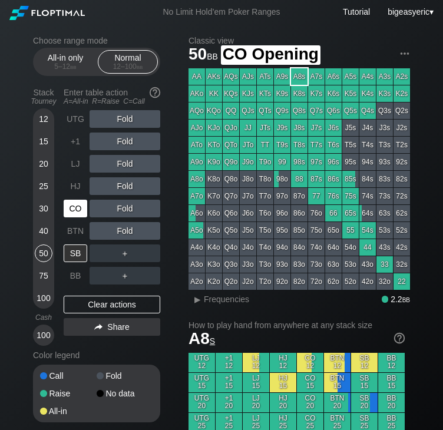
click at [80, 209] on div "CO" at bounding box center [76, 209] width 24 height 18
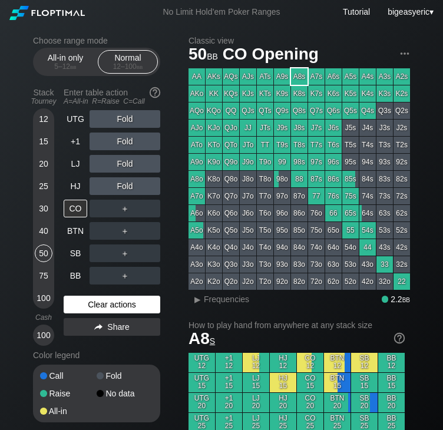
click at [90, 306] on div "Clear actions" at bounding box center [112, 305] width 97 height 18
click at [80, 302] on div "Clear actions" at bounding box center [112, 305] width 97 height 18
click at [44, 230] on div "40" at bounding box center [44, 231] width 18 height 18
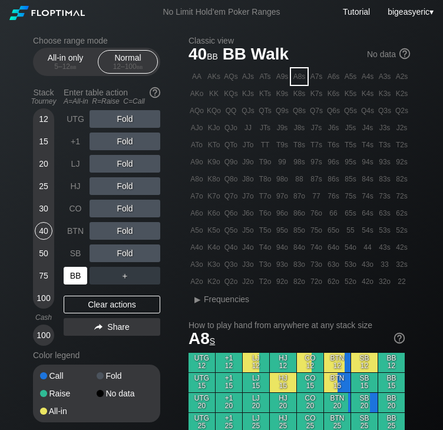
click at [73, 276] on div "BB" at bounding box center [76, 276] width 24 height 18
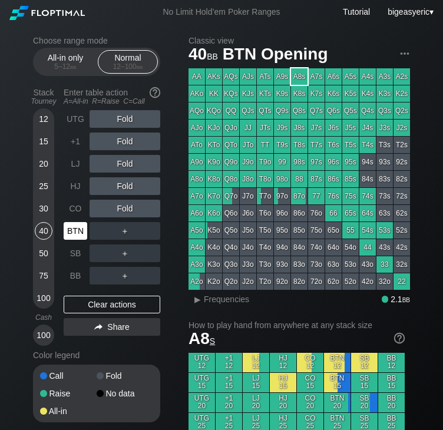
click at [79, 224] on div "BTN" at bounding box center [76, 231] width 24 height 18
click at [123, 185] on div "R ✕" at bounding box center [125, 186] width 23 height 18
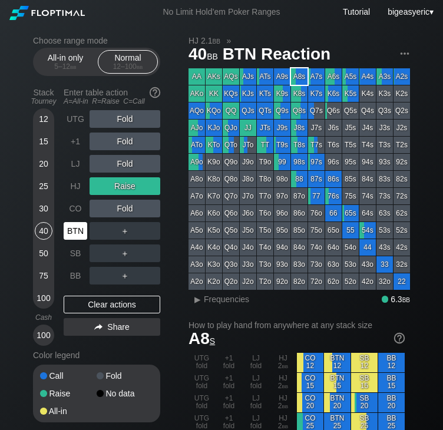
click at [81, 236] on div "BTN" at bounding box center [76, 231] width 24 height 18
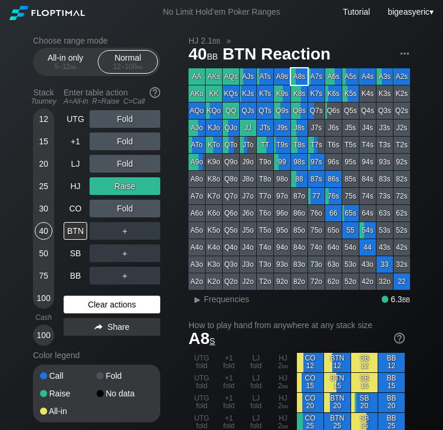
click at [97, 301] on div "Clear actions" at bounding box center [112, 305] width 97 height 18
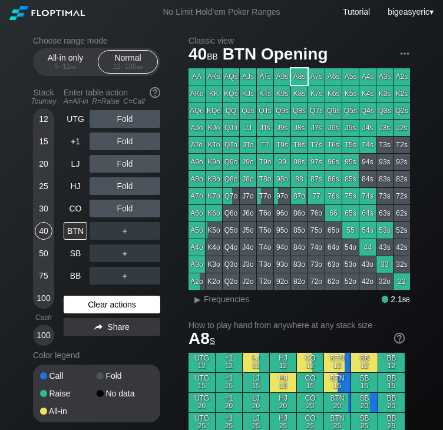
click at [137, 299] on div "Clear actions" at bounding box center [112, 305] width 97 height 18
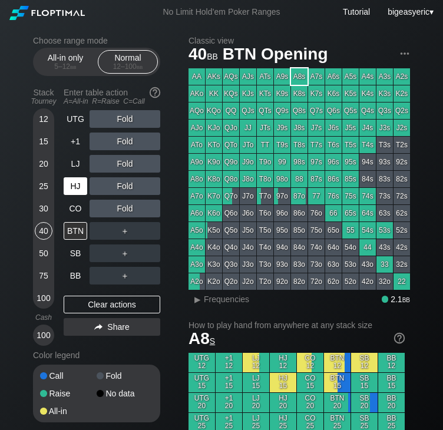
click at [75, 185] on div "HJ" at bounding box center [76, 186] width 24 height 18
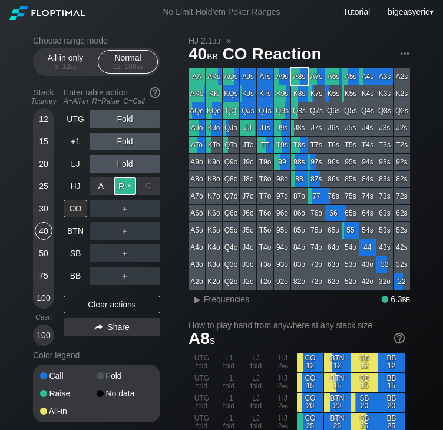
click at [123, 186] on div "R ✕" at bounding box center [125, 186] width 23 height 18
click at [80, 201] on div "CO" at bounding box center [76, 209] width 24 height 18
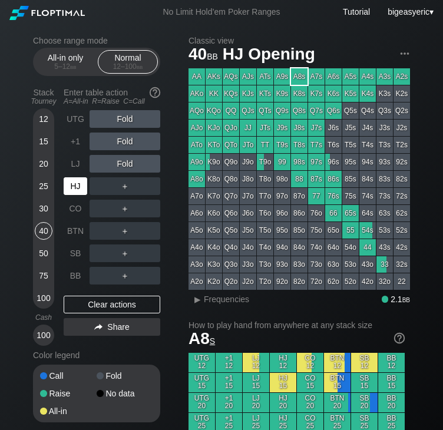
click at [77, 190] on div "HJ" at bounding box center [76, 186] width 24 height 18
click at [73, 193] on div "HJ" at bounding box center [76, 186] width 24 height 18
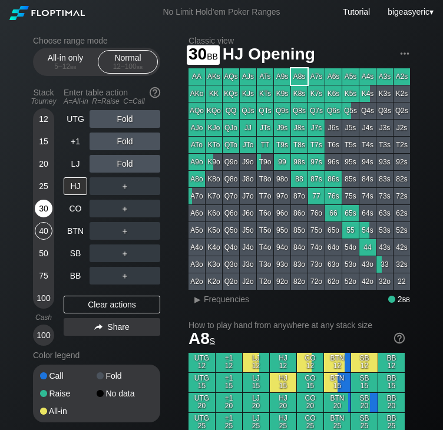
click at [40, 205] on div "30" at bounding box center [44, 209] width 18 height 18
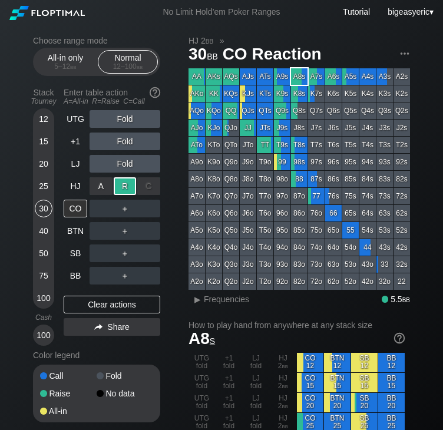
click at [117, 186] on div "R ✕" at bounding box center [125, 186] width 23 height 18
click at [77, 126] on div "UTG" at bounding box center [76, 119] width 24 height 18
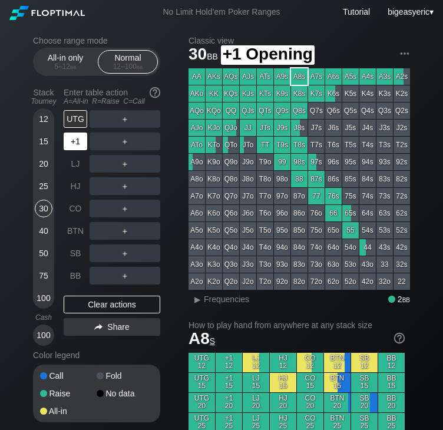
click at [78, 143] on div "+1" at bounding box center [76, 142] width 24 height 18
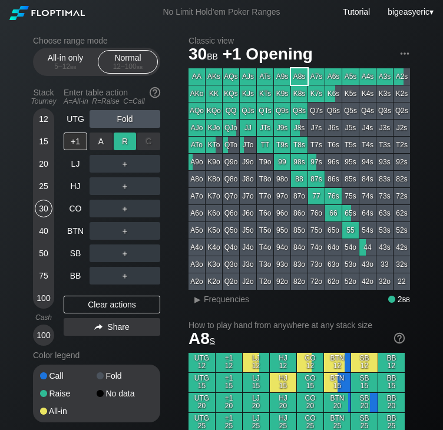
click at [125, 147] on div "R ✕" at bounding box center [125, 142] width 23 height 18
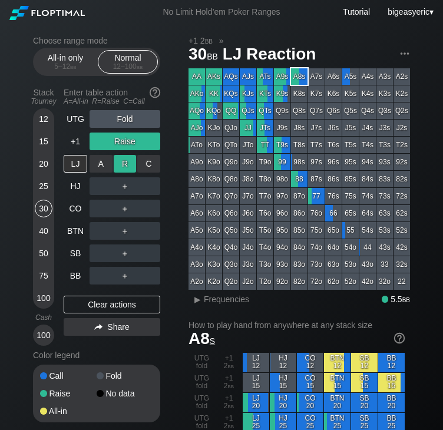
click at [128, 163] on div "R ✕" at bounding box center [125, 164] width 23 height 18
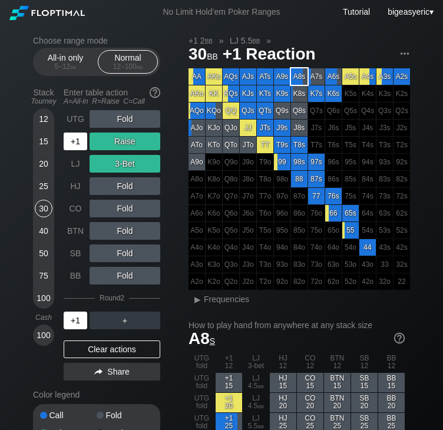
click at [75, 322] on div "+1" at bounding box center [76, 321] width 24 height 18
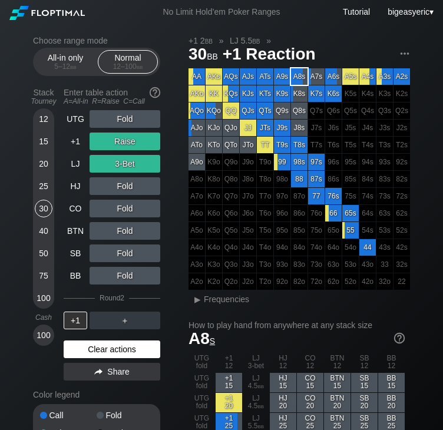
click at [102, 348] on div "Clear actions" at bounding box center [112, 350] width 97 height 18
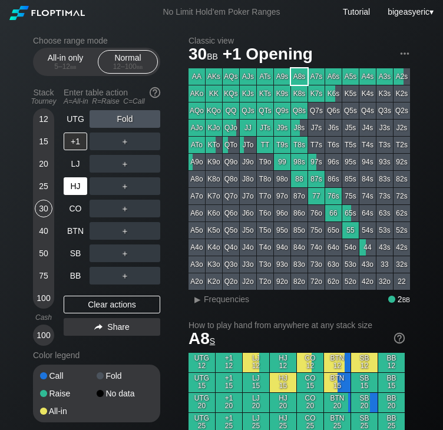
click at [85, 195] on div "HJ" at bounding box center [76, 186] width 24 height 18
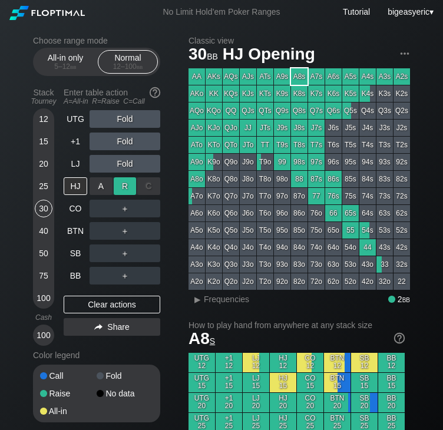
click at [118, 189] on div "R ✕" at bounding box center [125, 186] width 23 height 18
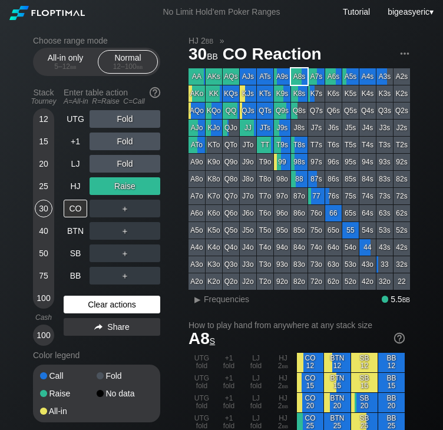
click at [120, 304] on div "Clear actions" at bounding box center [112, 305] width 97 height 18
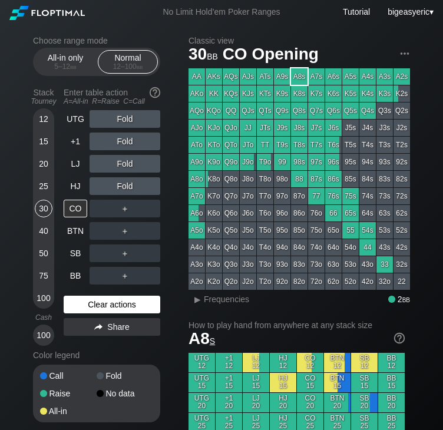
click at [100, 310] on div "Clear actions" at bounding box center [112, 305] width 97 height 18
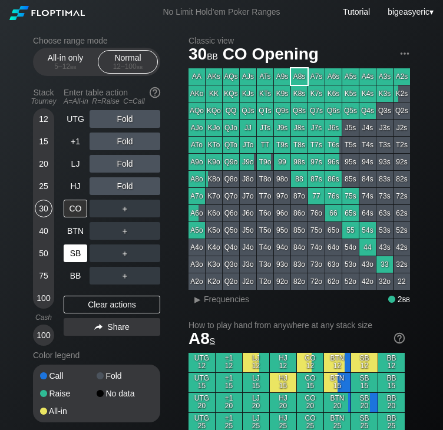
click at [73, 250] on div "SB" at bounding box center [76, 254] width 24 height 18
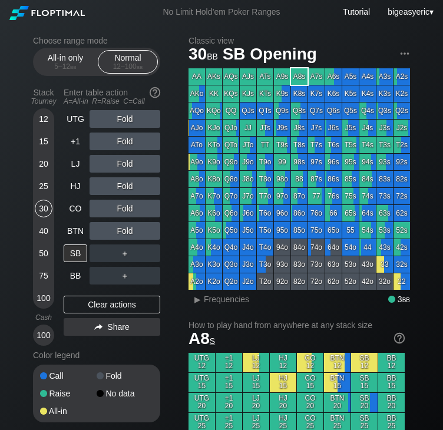
click at [39, 163] on div "20" at bounding box center [44, 164] width 18 height 18
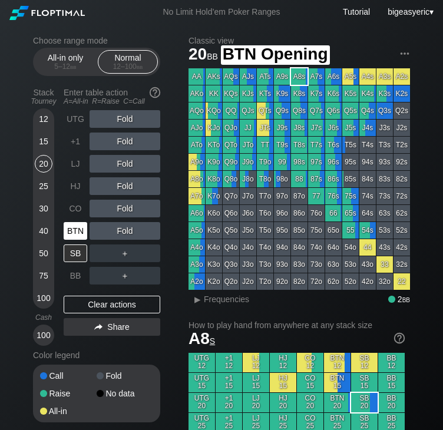
click at [82, 227] on div "BTN" at bounding box center [76, 231] width 24 height 18
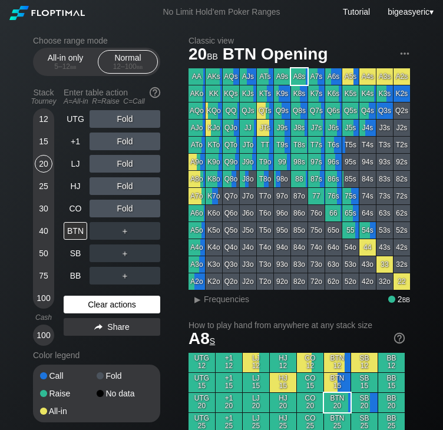
click at [101, 305] on div "Clear actions" at bounding box center [112, 305] width 97 height 18
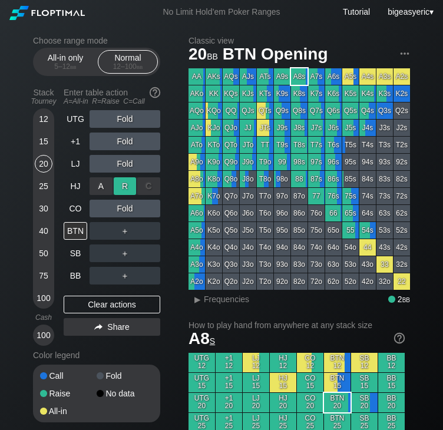
click at [125, 186] on div "R ✕" at bounding box center [125, 186] width 23 height 18
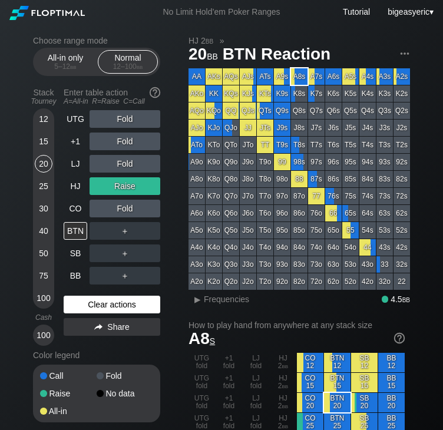
click at [104, 301] on div "Clear actions" at bounding box center [112, 305] width 97 height 18
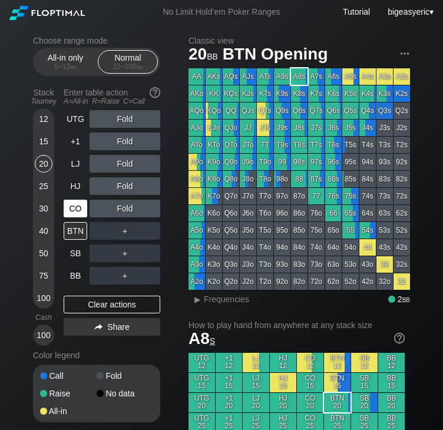
click at [83, 203] on div "CO" at bounding box center [76, 209] width 24 height 18
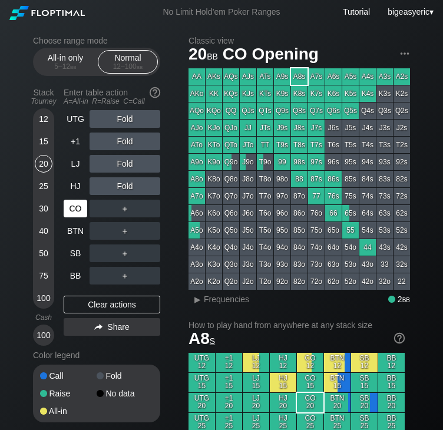
click at [78, 213] on div "CO" at bounding box center [76, 209] width 24 height 18
click at [127, 209] on div "R ✕" at bounding box center [125, 209] width 23 height 18
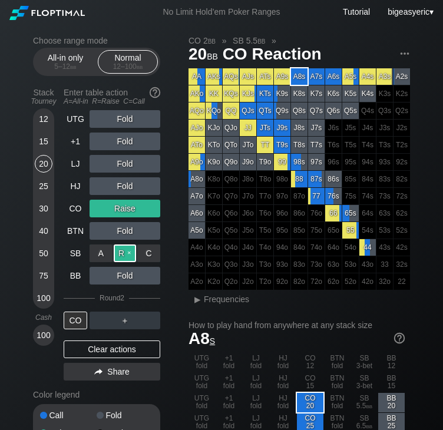
click at [124, 257] on div "R ✕" at bounding box center [125, 254] width 23 height 18
click at [75, 318] on div "CO" at bounding box center [76, 321] width 24 height 18
click at [78, 321] on div "CO" at bounding box center [76, 321] width 24 height 18
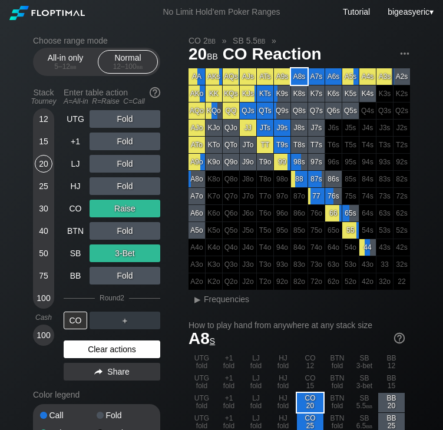
click at [95, 351] on div "Clear actions" at bounding box center [112, 350] width 97 height 18
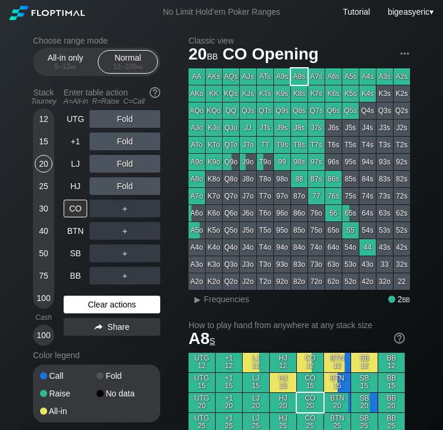
click at [95, 351] on div "Color legend" at bounding box center [96, 355] width 127 height 19
click at [123, 307] on div "Clear actions" at bounding box center [112, 305] width 97 height 18
click at [41, 116] on div "12" at bounding box center [44, 119] width 18 height 18
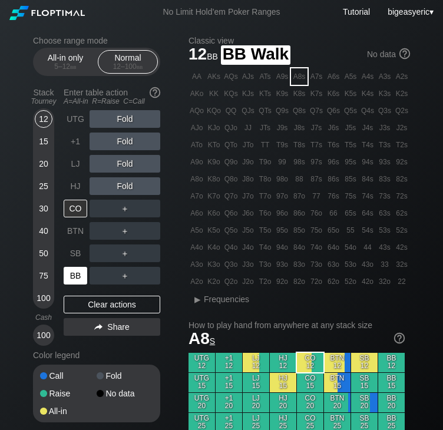
click at [78, 277] on div "BB" at bounding box center [76, 276] width 24 height 18
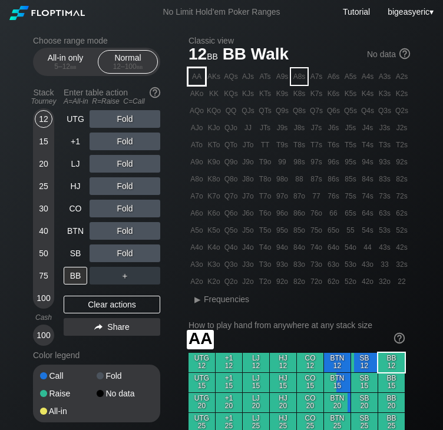
click at [193, 81] on div "AA" at bounding box center [197, 76] width 17 height 17
click at [198, 74] on div "AA" at bounding box center [197, 76] width 17 height 17
click at [41, 193] on div "25" at bounding box center [44, 186] width 18 height 18
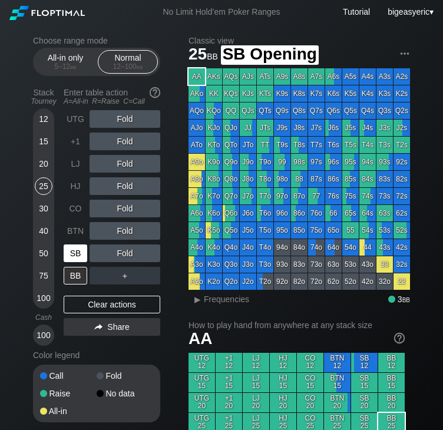
click at [75, 248] on div "SB" at bounding box center [76, 254] width 24 height 18
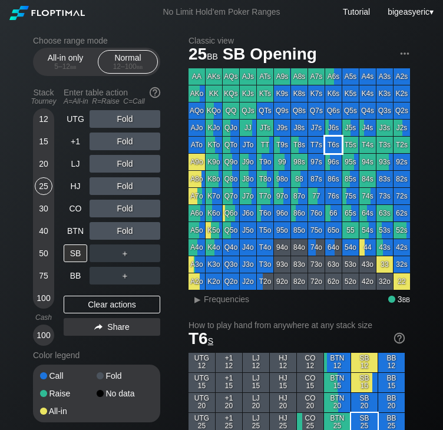
click at [333, 147] on div "T6s" at bounding box center [333, 145] width 17 height 17
click at [124, 186] on div "R ✕" at bounding box center [125, 186] width 23 height 18
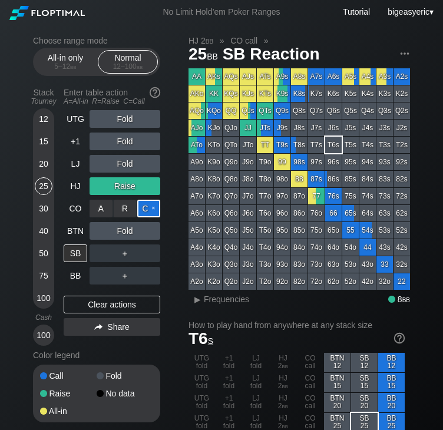
click at [155, 207] on div "C ✕" at bounding box center [148, 209] width 23 height 18
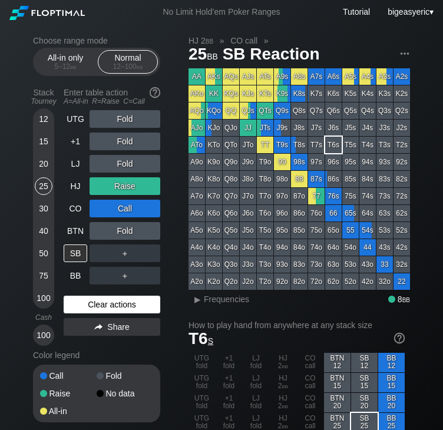
click at [77, 305] on div "Clear actions" at bounding box center [112, 305] width 97 height 18
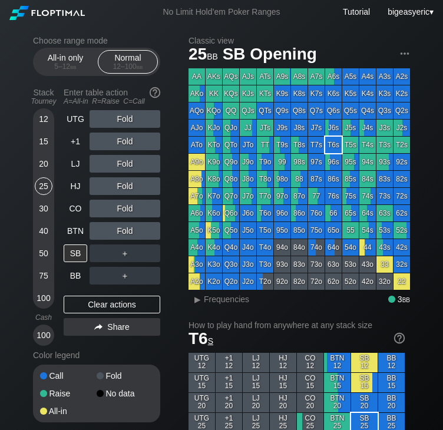
click at [42, 157] on div "20" at bounding box center [44, 164] width 18 height 18
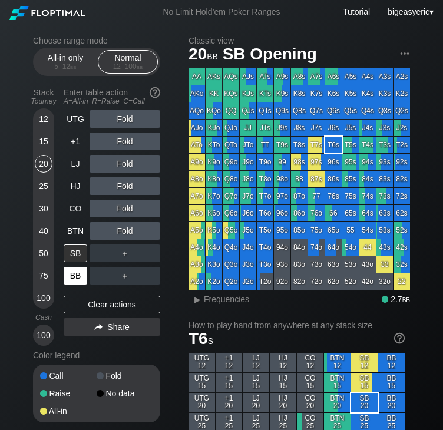
click at [74, 277] on div "BB" at bounding box center [76, 276] width 24 height 18
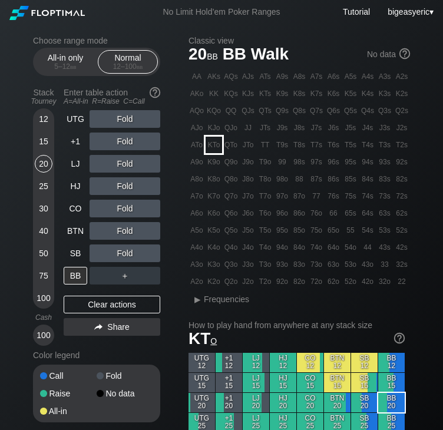
click at [218, 147] on div "KTo" at bounding box center [214, 145] width 17 height 17
click at [126, 164] on div "R ✕" at bounding box center [125, 164] width 23 height 18
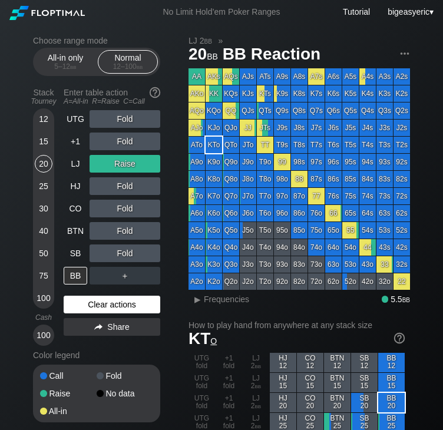
click at [89, 302] on div "Clear actions" at bounding box center [112, 305] width 97 height 18
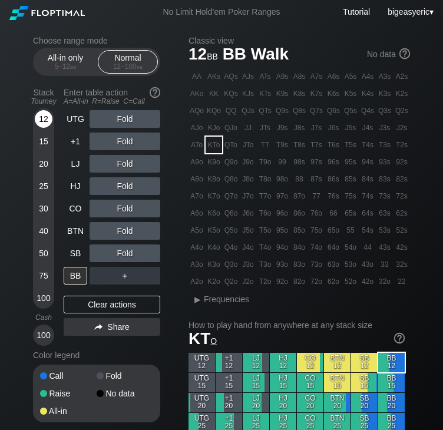
click at [45, 118] on div "12" at bounding box center [44, 119] width 18 height 18
click at [77, 206] on div "CO" at bounding box center [76, 209] width 24 height 18
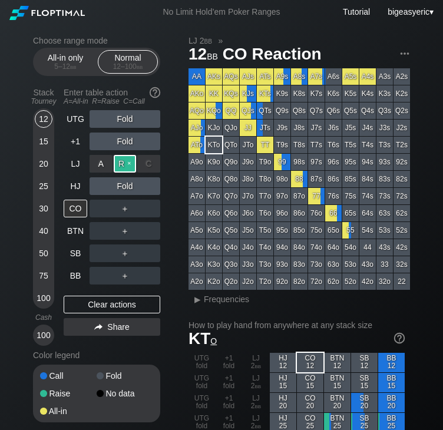
click at [126, 162] on div "R ✕" at bounding box center [125, 164] width 23 height 18
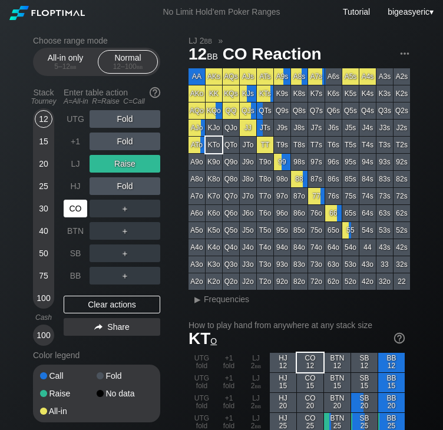
click at [74, 208] on div "CO" at bounding box center [76, 209] width 24 height 18
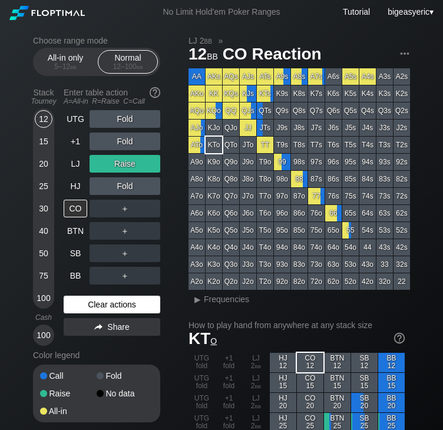
click at [99, 302] on div "Clear actions" at bounding box center [112, 305] width 97 height 18
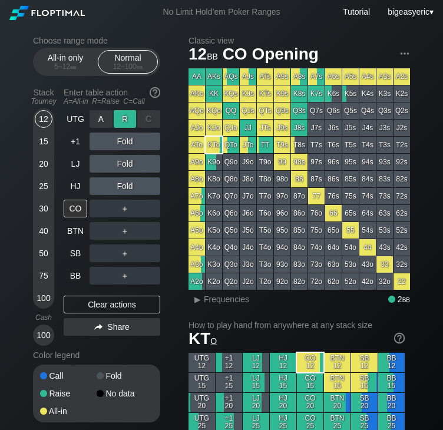
click at [124, 121] on div "R ✕" at bounding box center [125, 119] width 23 height 18
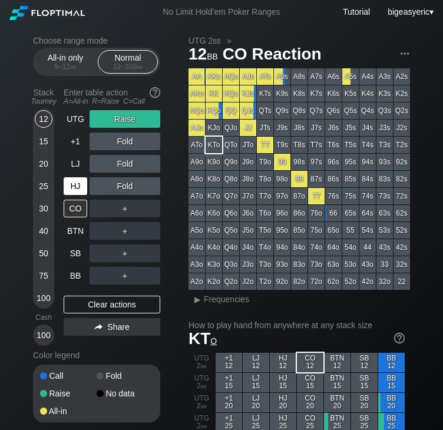
click at [71, 188] on div "HJ" at bounding box center [76, 186] width 24 height 18
